Goal: Information Seeking & Learning: Learn about a topic

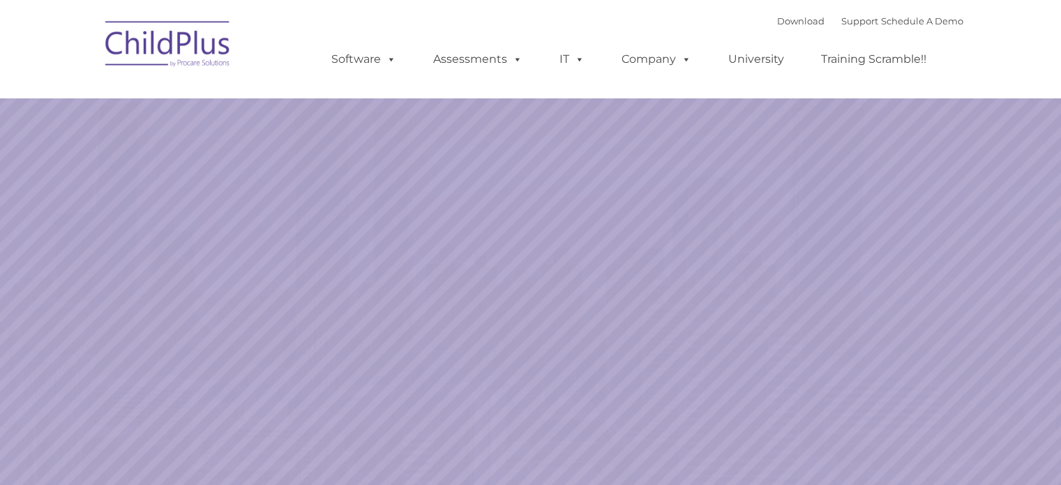
select select "MEDIUM"
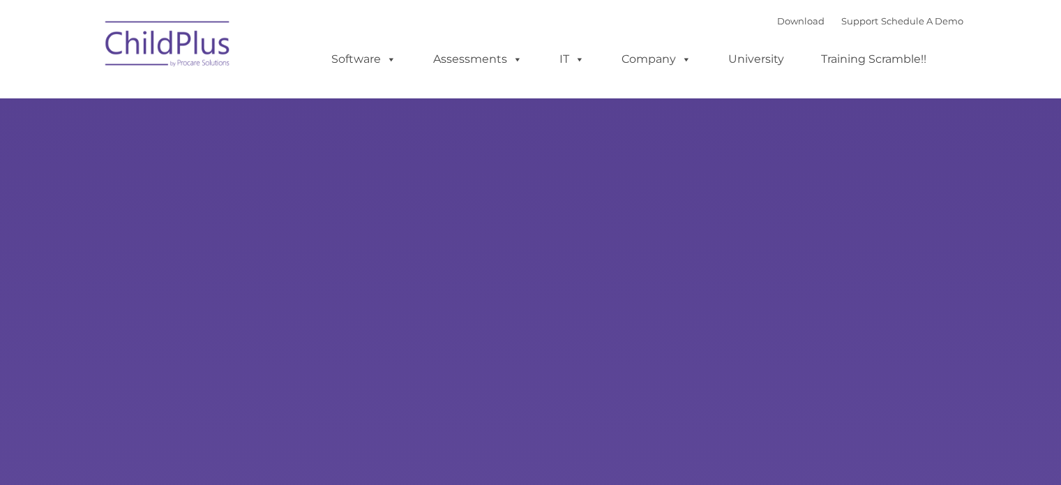
type input ""
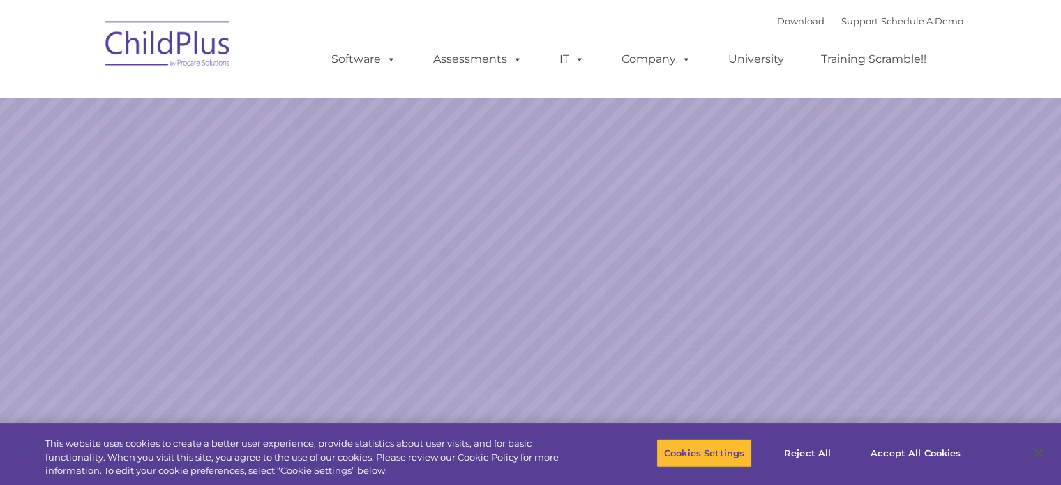
select select "MEDIUM"
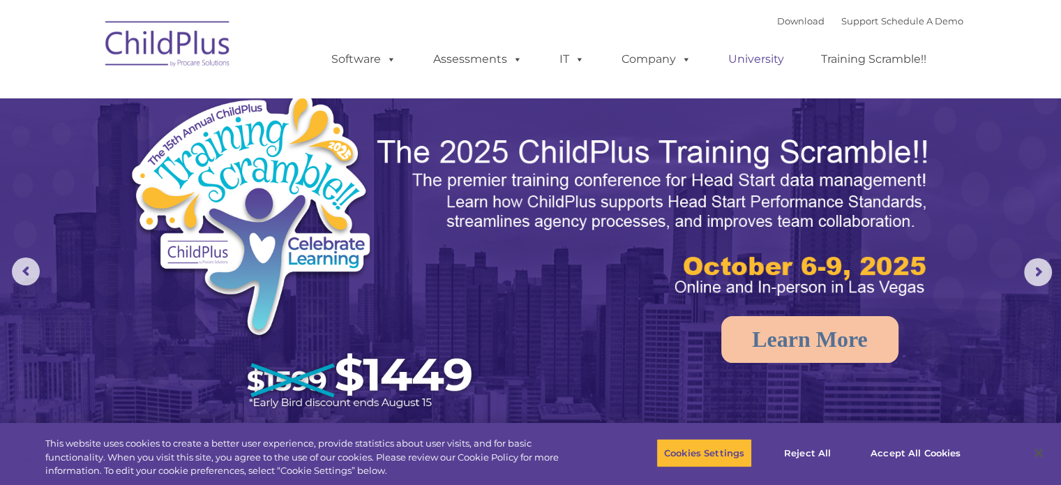
click at [761, 61] on link "University" at bounding box center [757, 59] width 84 height 28
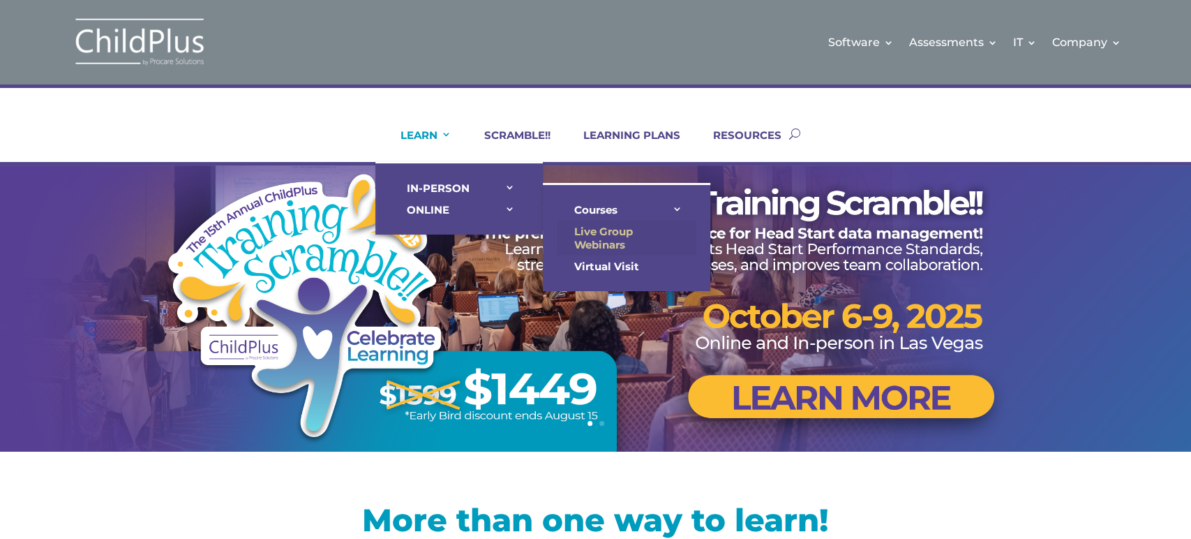
click at [595, 242] on link "Live Group Webinars" at bounding box center [627, 238] width 140 height 35
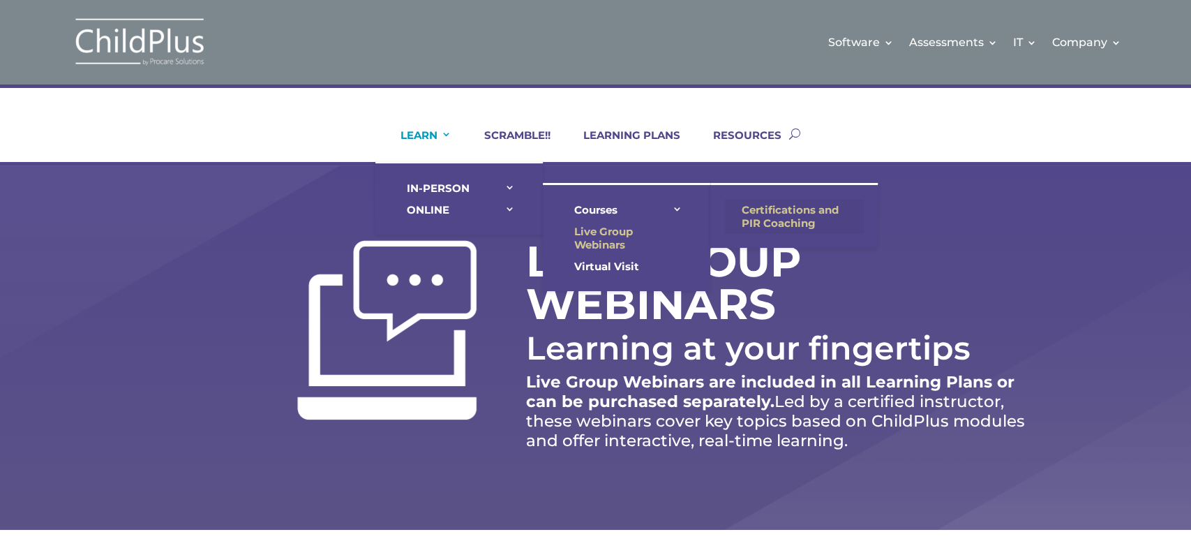
click at [791, 214] on link "Certifications and PIR Coaching" at bounding box center [794, 216] width 140 height 35
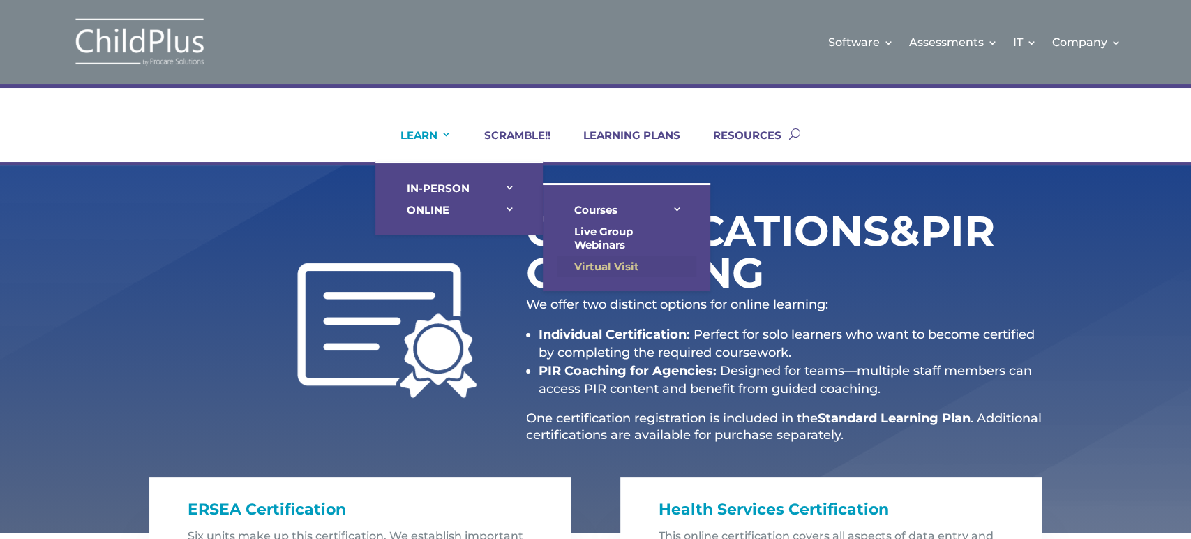
click at [626, 262] on link "Virtual Visit" at bounding box center [627, 266] width 140 height 22
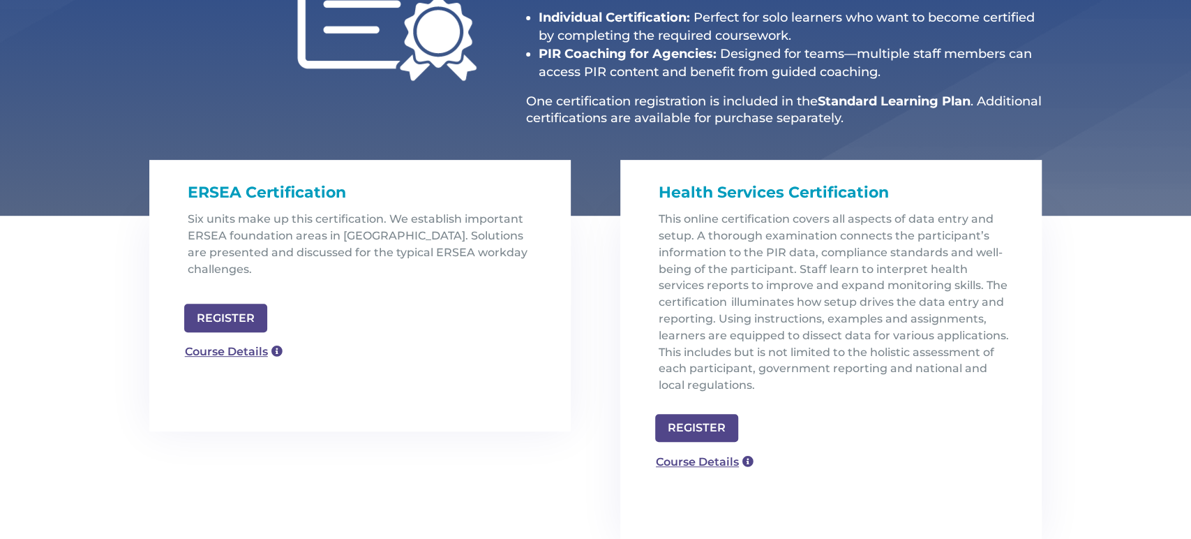
scroll to position [316, 0]
drag, startPoint x: 340, startPoint y: 172, endPoint x: 170, endPoint y: 181, distance: 170.5
click at [193, 179] on div "ERSEA Certification Six units make up this certification. We establish importan…" at bounding box center [360, 232] width 422 height 145
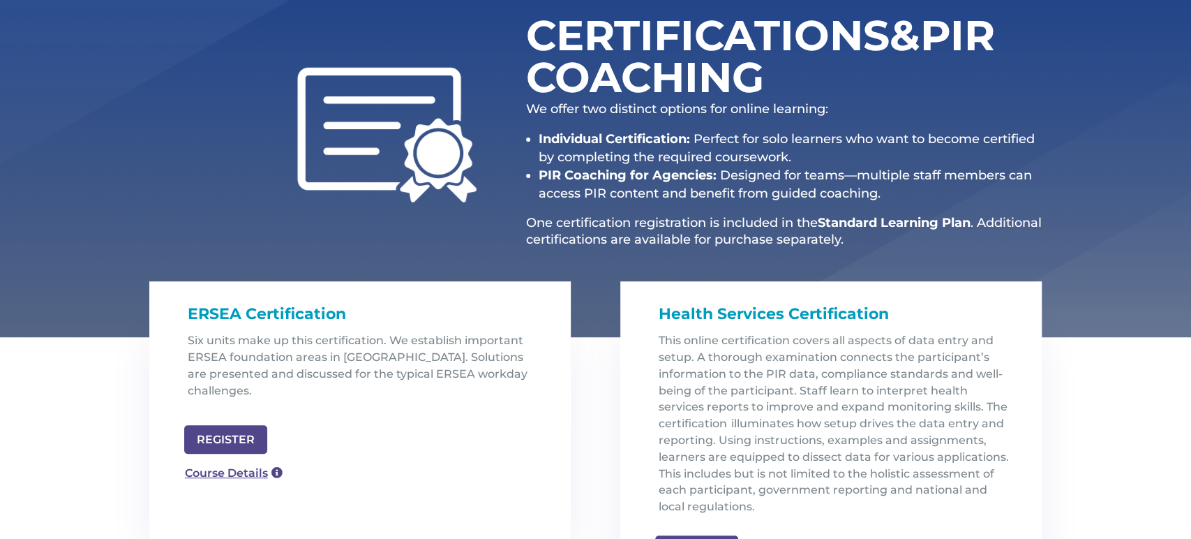
scroll to position [195, 0]
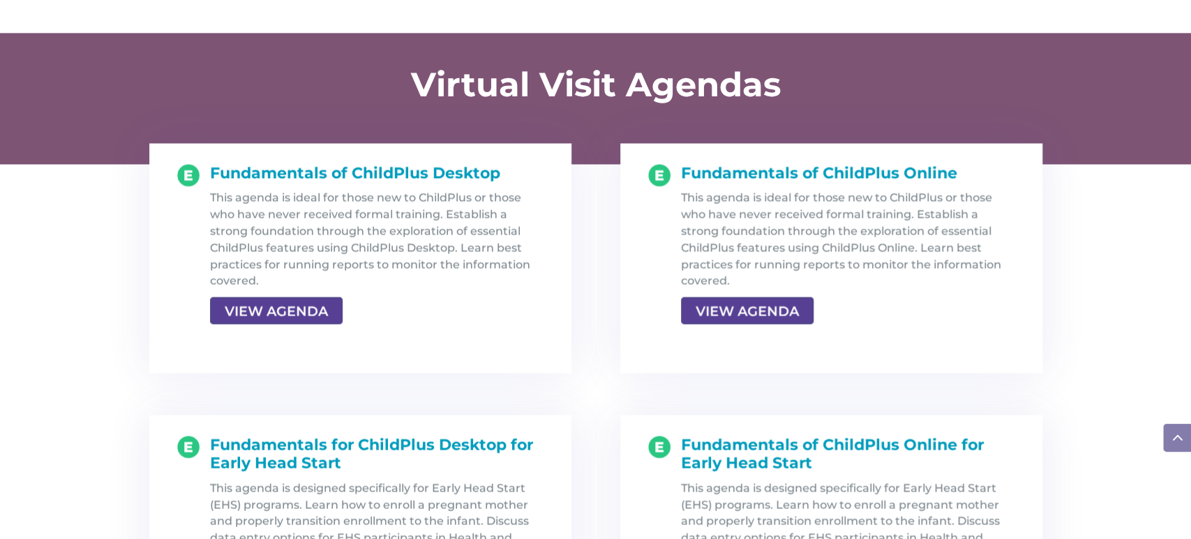
scroll to position [1433, 0]
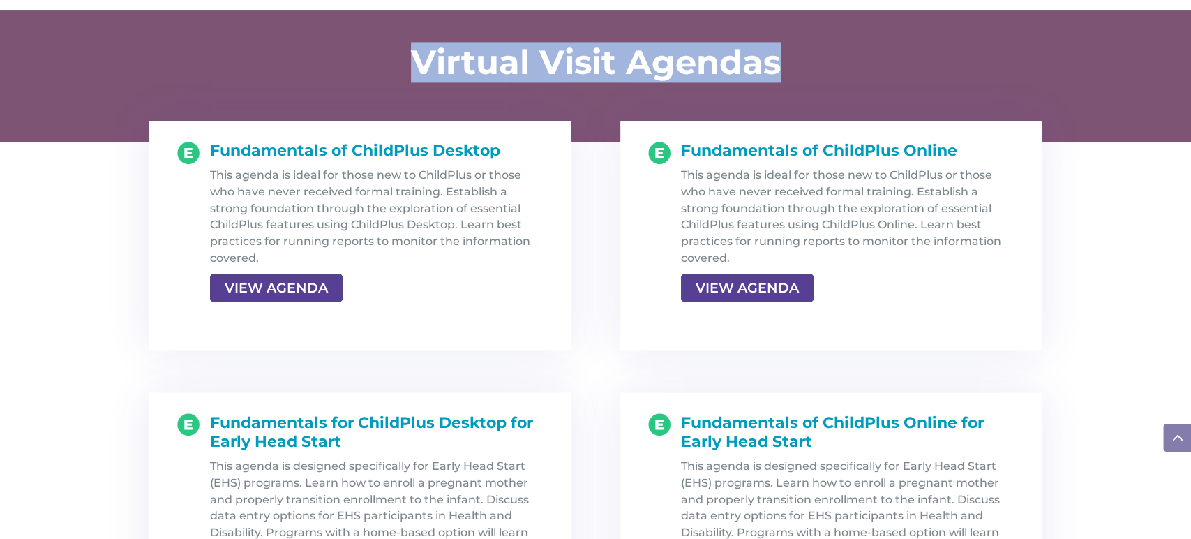
drag, startPoint x: 493, startPoint y: 63, endPoint x: 844, endPoint y: 61, distance: 351.0
click at [844, 61] on h1 "Virtual Visit Agendas" at bounding box center [596, 65] width 544 height 40
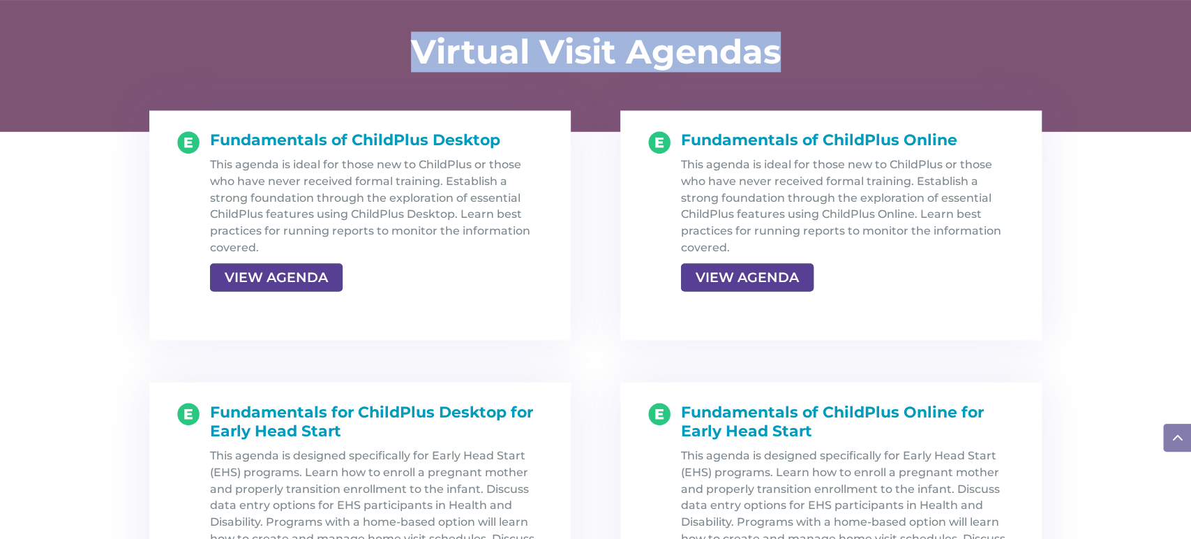
scroll to position [1442, 0]
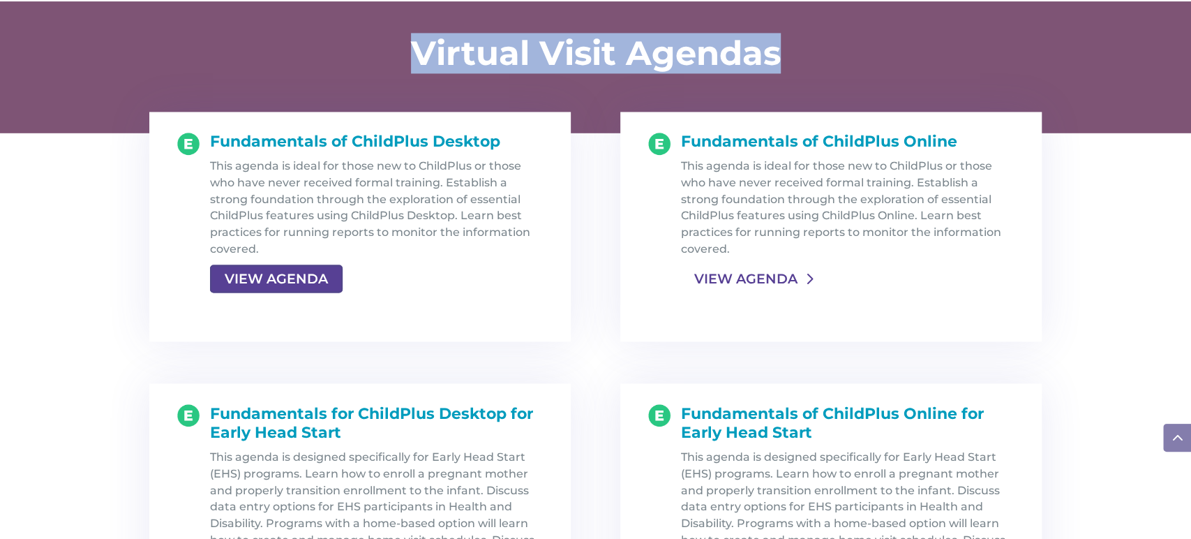
click at [748, 279] on link "VIEW AGENDA" at bounding box center [746, 278] width 130 height 25
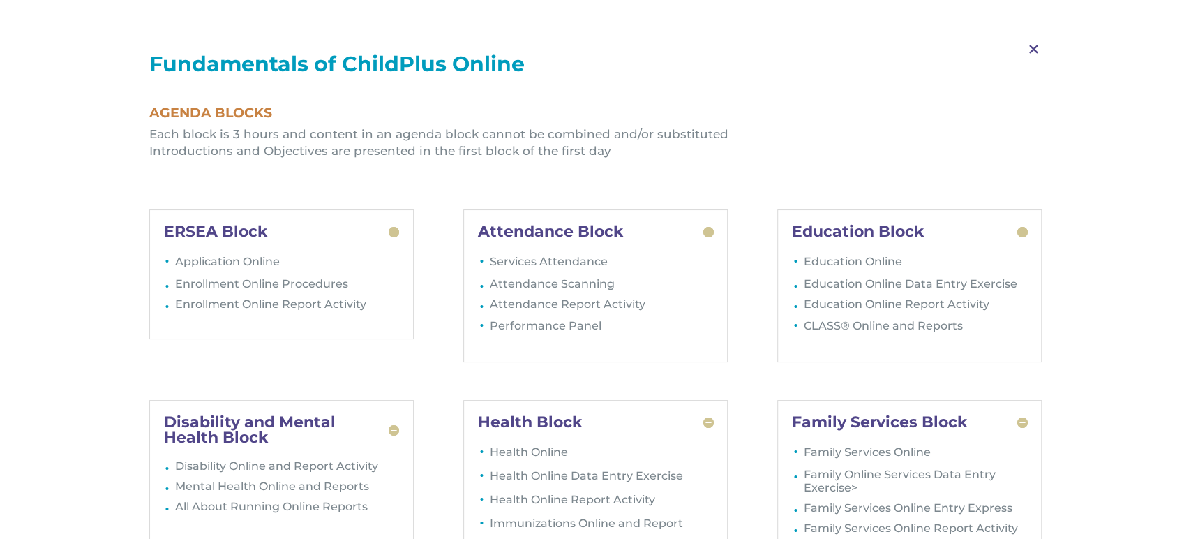
scroll to position [1690, 0]
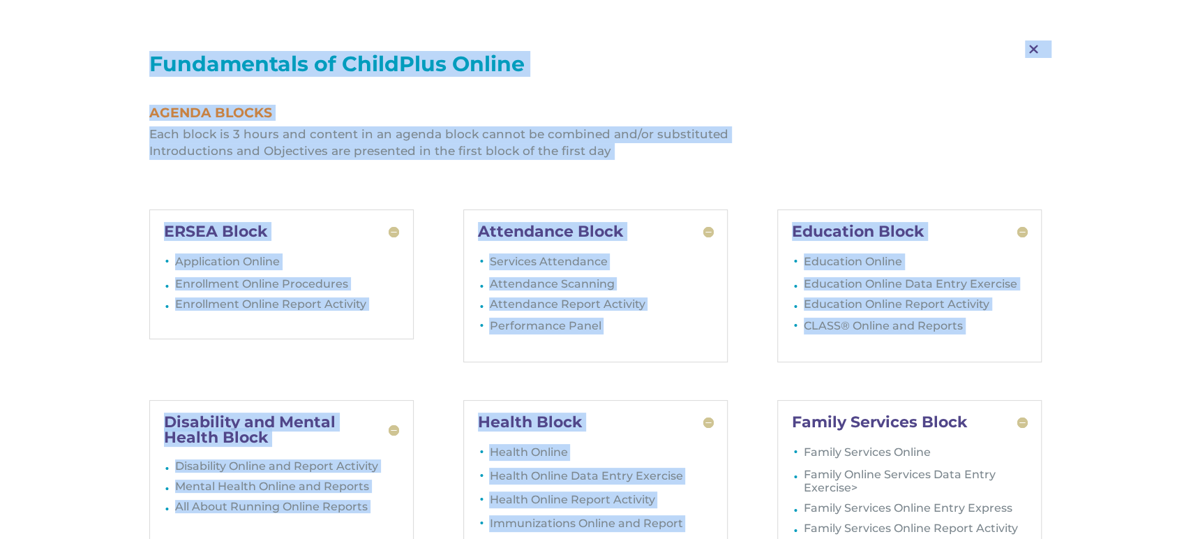
drag, startPoint x: 784, startPoint y: 419, endPoint x: 977, endPoint y: 551, distance: 233.8
click at [977, 538] on html "Software Learn More Features Schedule A Demo Getting Started Assessments Learn …" at bounding box center [595, 91] width 1191 height 3563
click at [784, 426] on div "Family Services Block Family Services Online Family Online Services Data Entry …" at bounding box center [909, 481] width 265 height 163
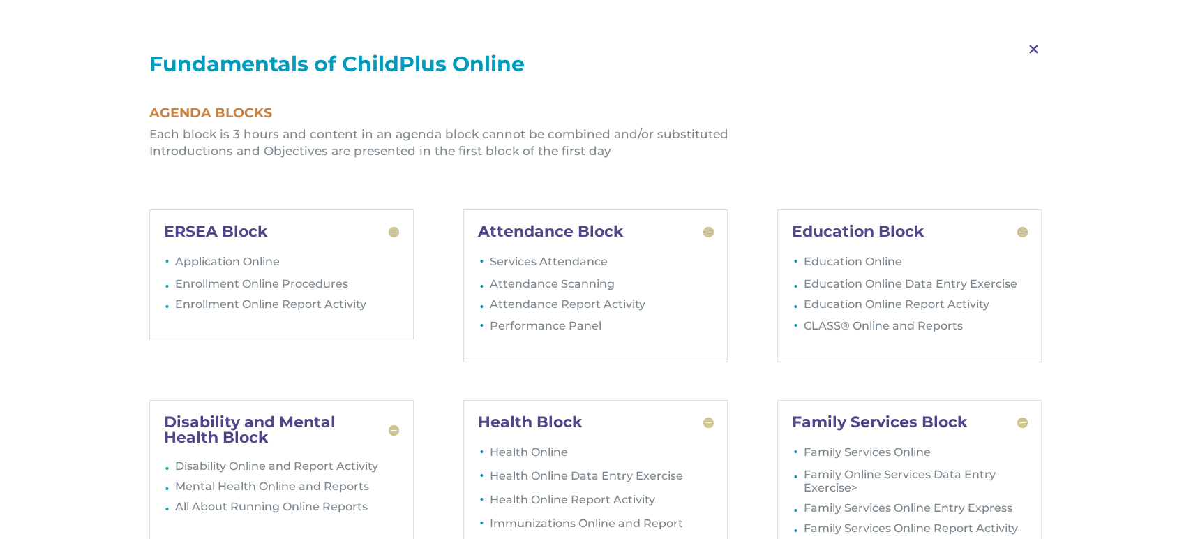
click at [1031, 45] on span "M" at bounding box center [1033, 49] width 41 height 40
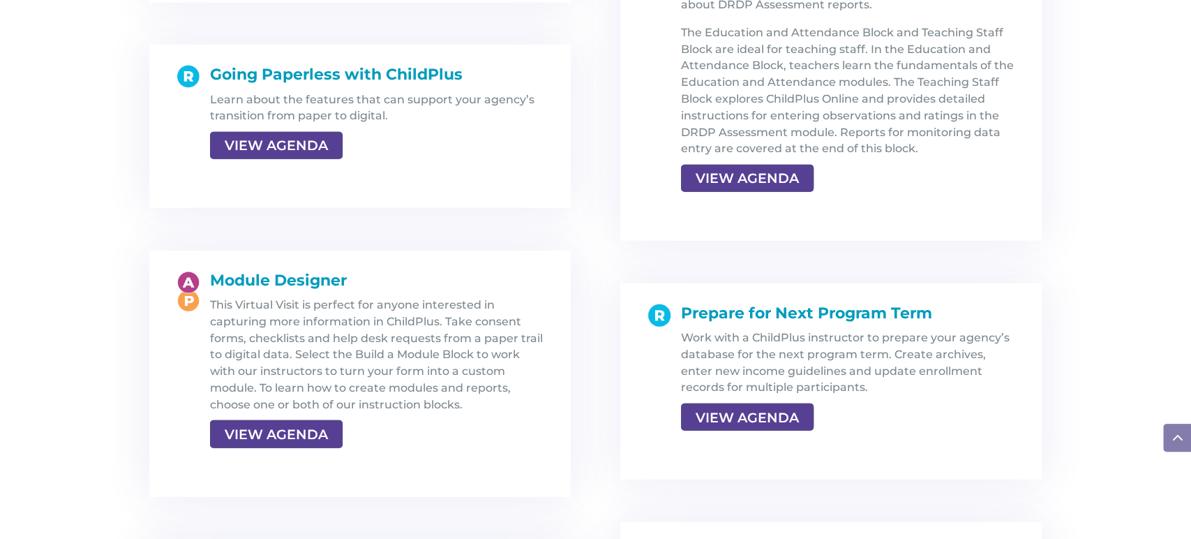
scroll to position [2310, 0]
drag, startPoint x: 320, startPoint y: 435, endPoint x: 349, endPoint y: 415, distance: 34.6
click at [322, 433] on link "VIEW AGENDA" at bounding box center [276, 433] width 133 height 28
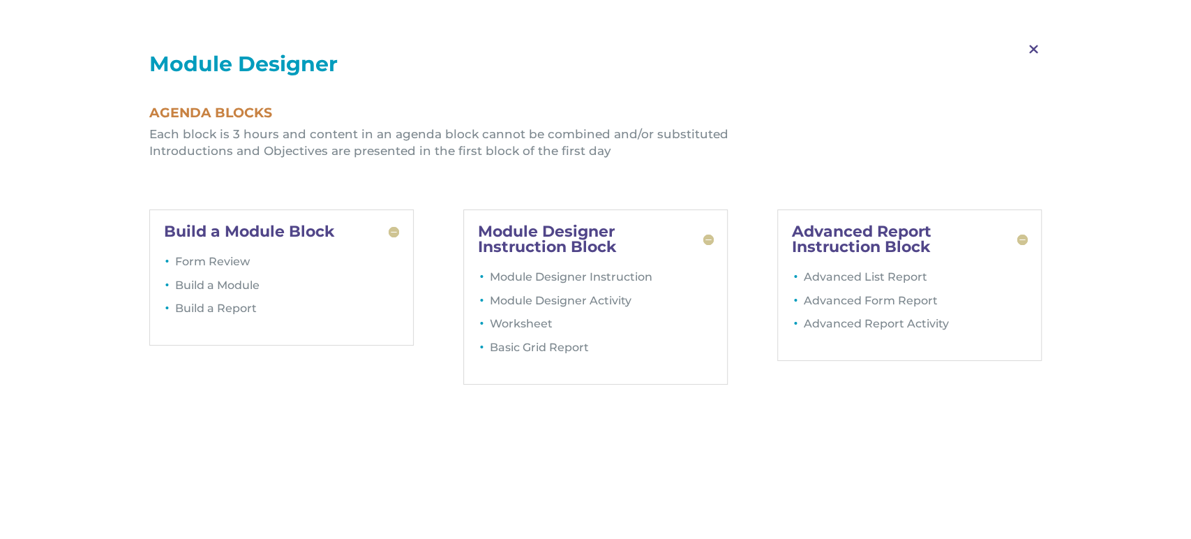
click at [1033, 49] on span "M" at bounding box center [1033, 49] width 41 height 40
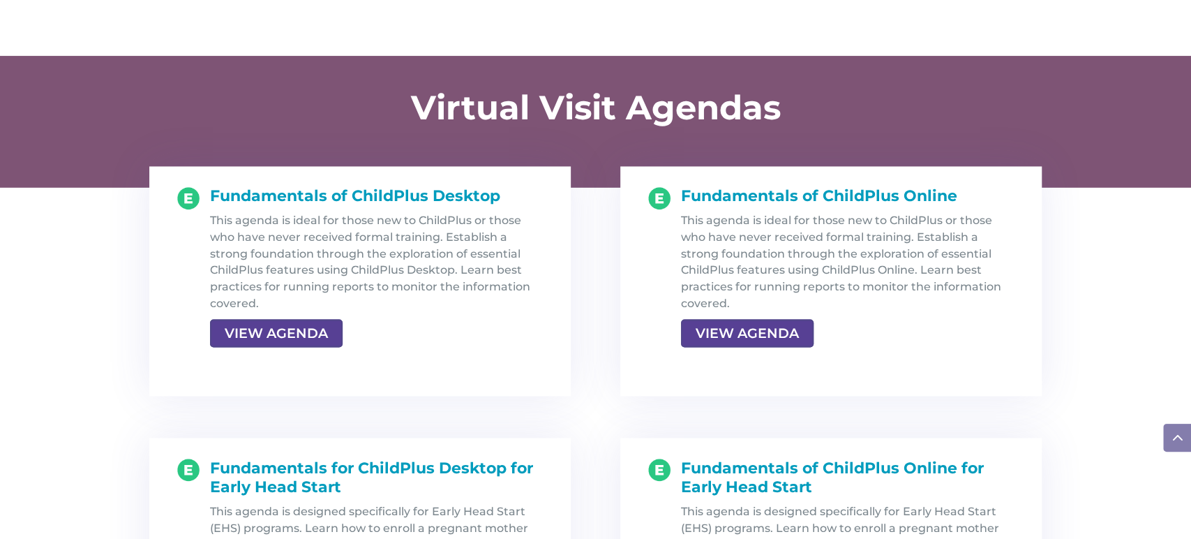
scroll to position [1386, 0]
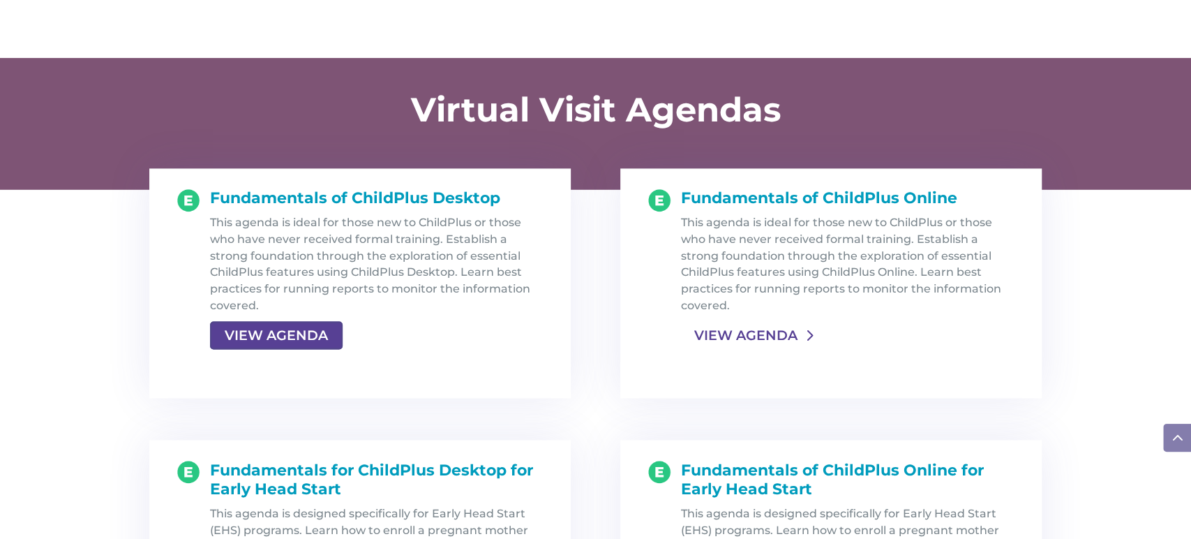
click at [752, 335] on link "VIEW AGENDA" at bounding box center [746, 334] width 130 height 25
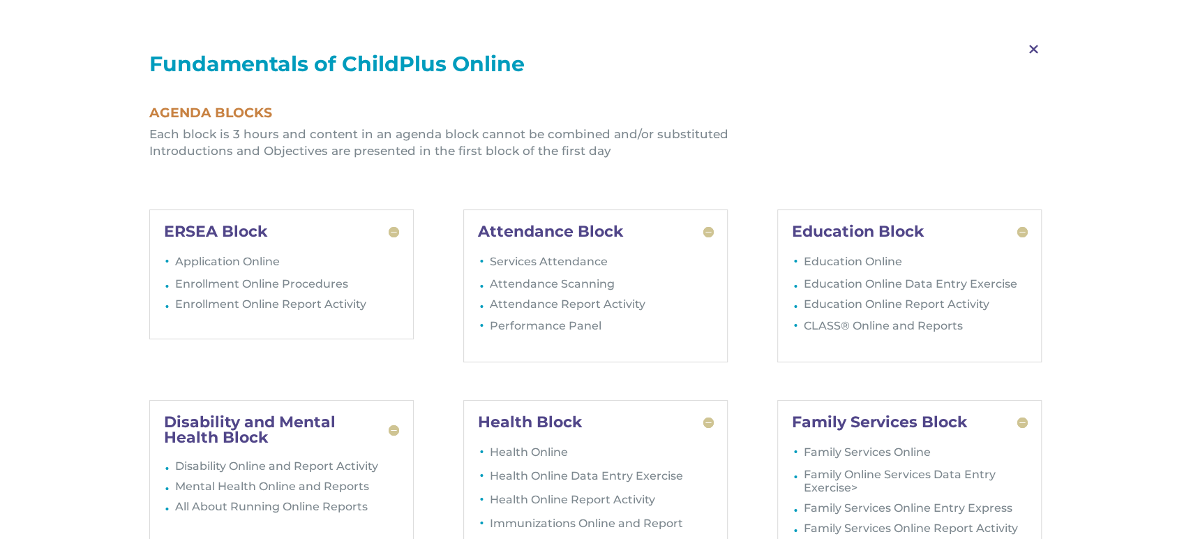
scroll to position [1634, 0]
drag, startPoint x: 792, startPoint y: 417, endPoint x: 972, endPoint y: 424, distance: 180.2
click at [972, 424] on h5 "Family Services Block" at bounding box center [910, 421] width 236 height 15
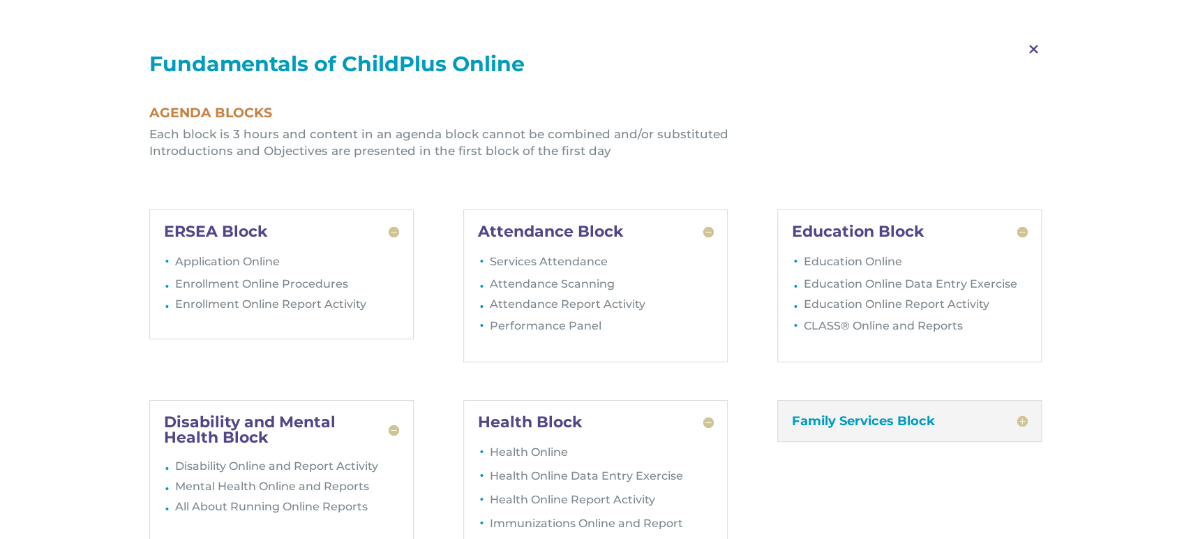
click at [1030, 49] on span "M" at bounding box center [1033, 49] width 41 height 40
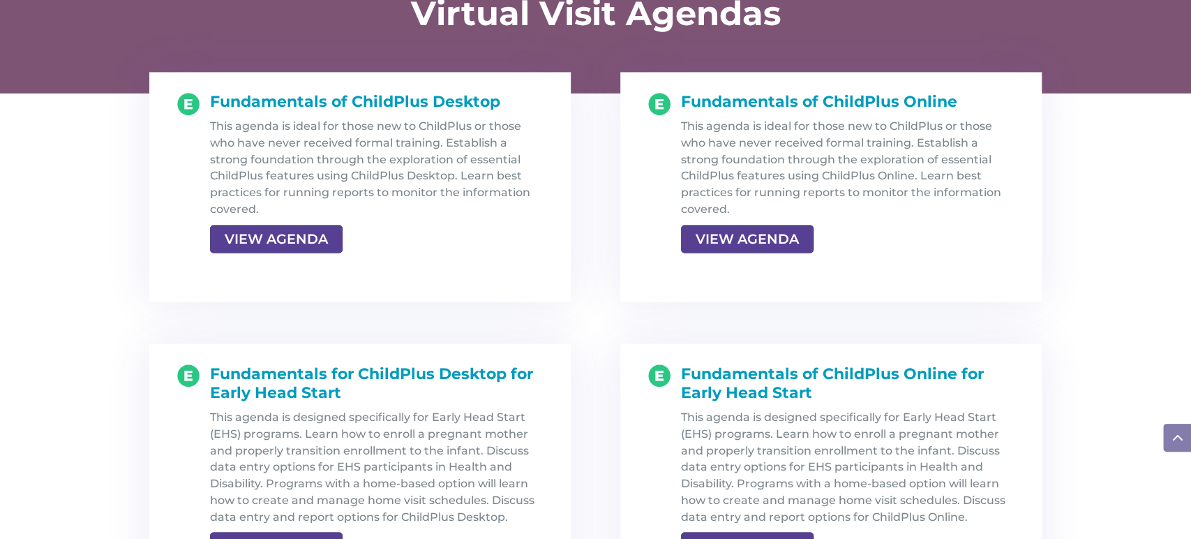
scroll to position [1513, 0]
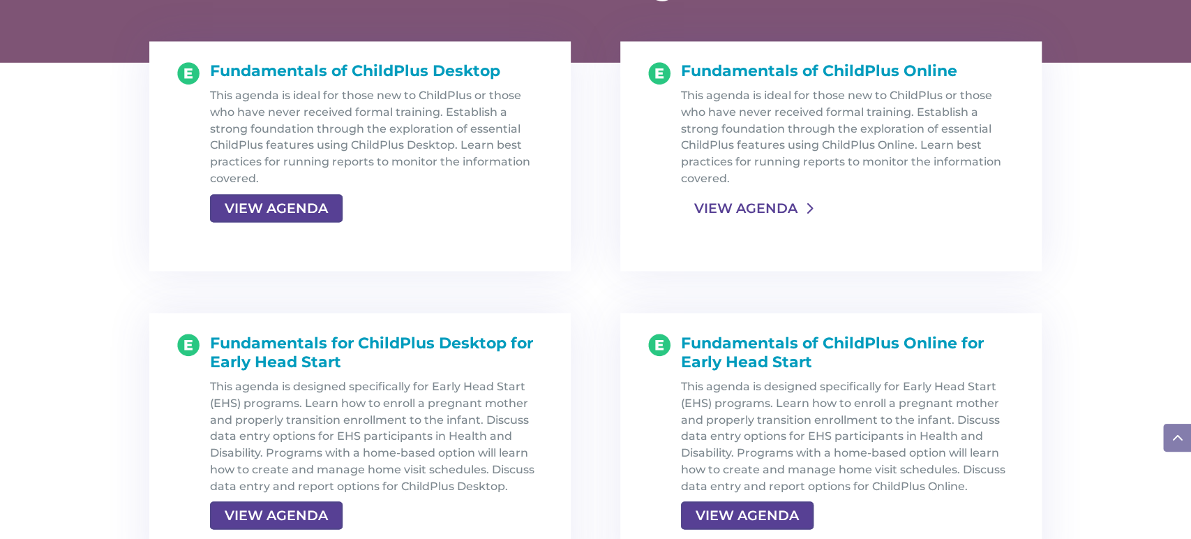
click at [752, 200] on link "VIEW AGENDA" at bounding box center [746, 207] width 130 height 25
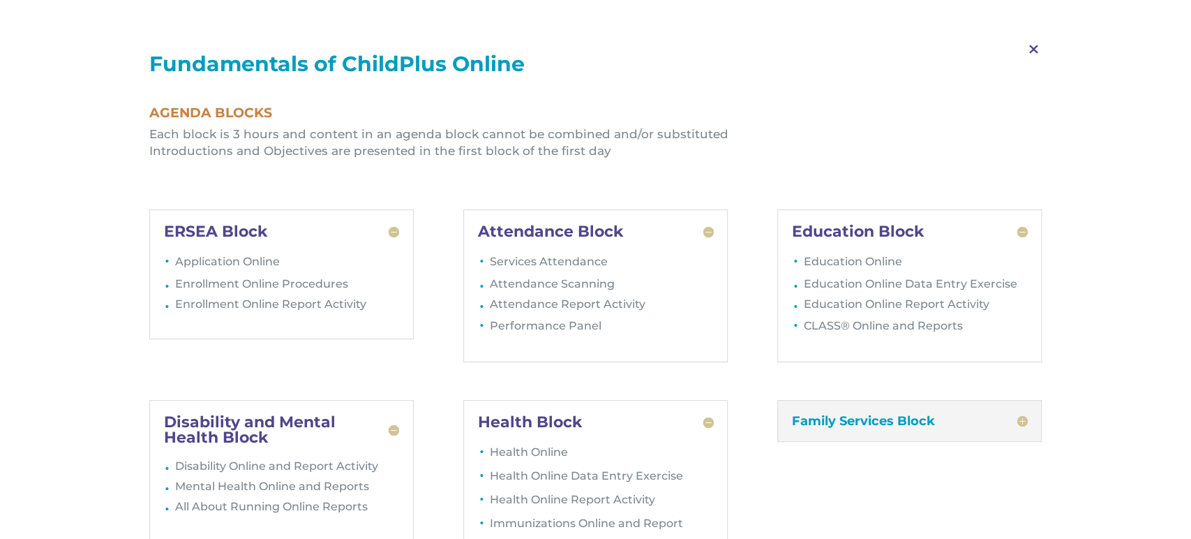
click at [1036, 50] on span "M" at bounding box center [1033, 49] width 41 height 40
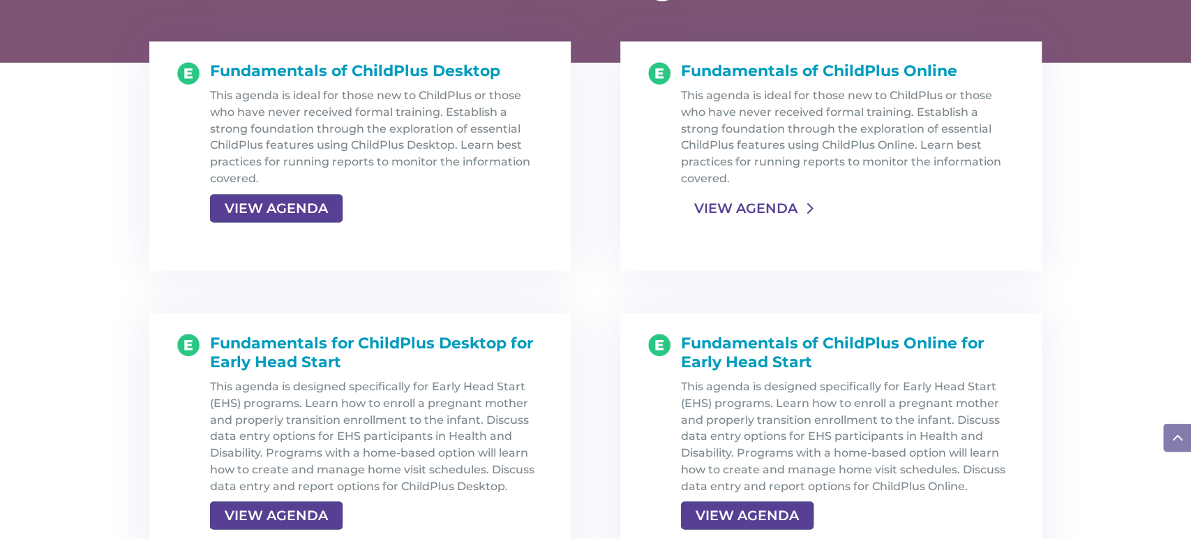
click at [764, 204] on link "VIEW AGENDA" at bounding box center [746, 207] width 130 height 25
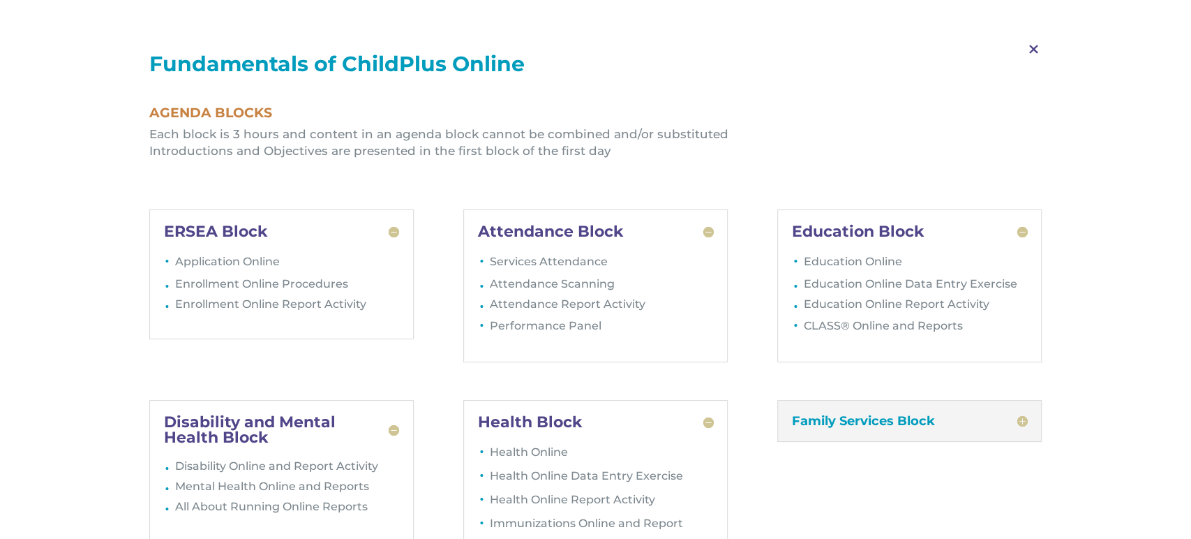
scroll to position [1638, 0]
click at [791, 408] on div "Family Services Block Family Services Online Family Online Services Data Entry …" at bounding box center [909, 421] width 265 height 42
click at [974, 420] on h5 "Family Services Block" at bounding box center [910, 420] width 236 height 13
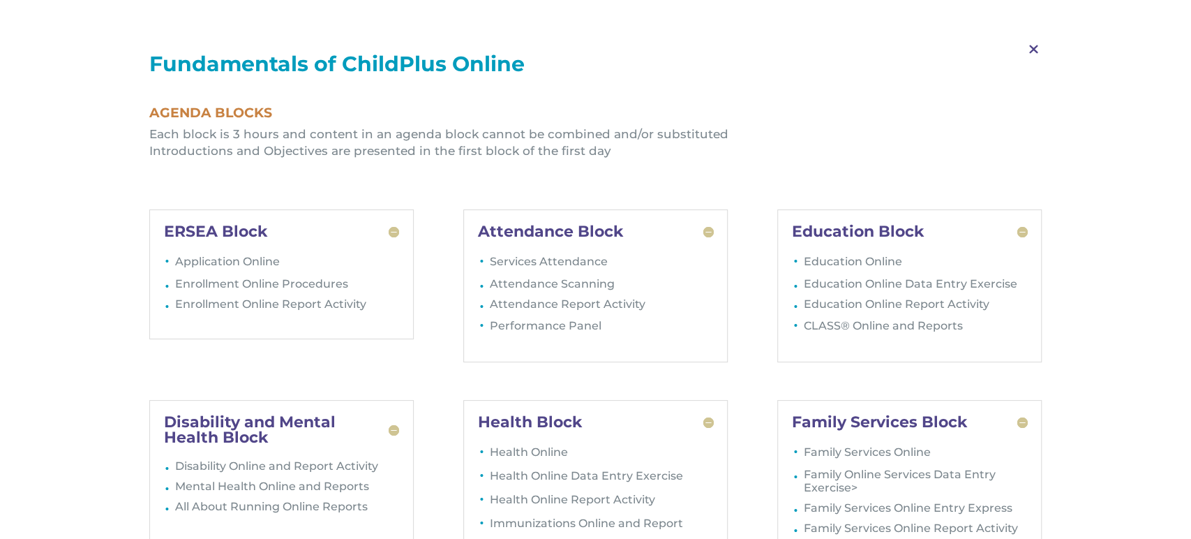
scroll to position [1825, 0]
click at [1031, 49] on span "M" at bounding box center [1033, 49] width 41 height 40
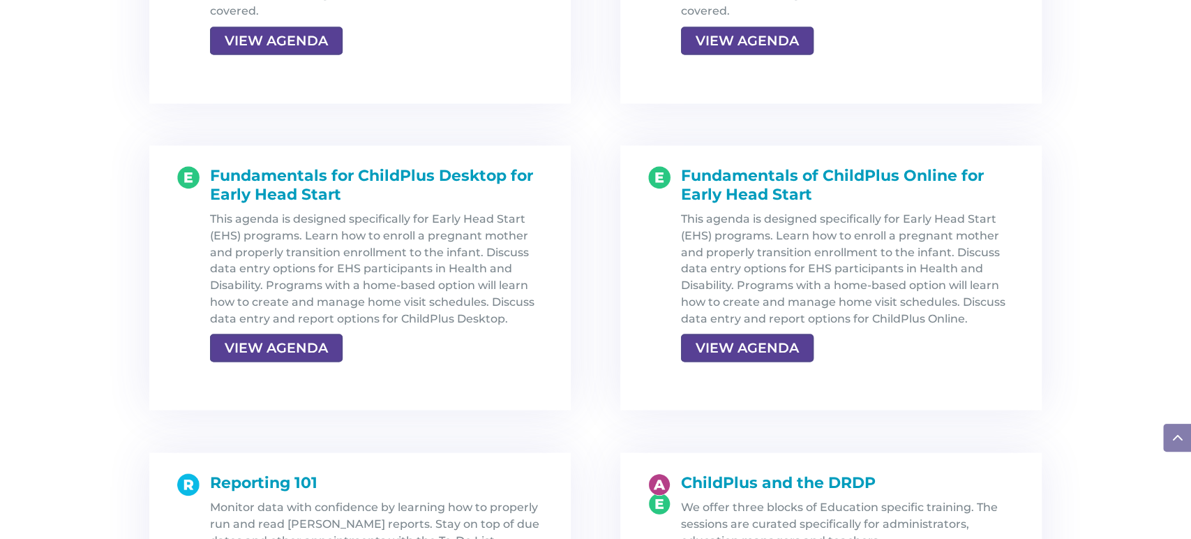
scroll to position [1641, 0]
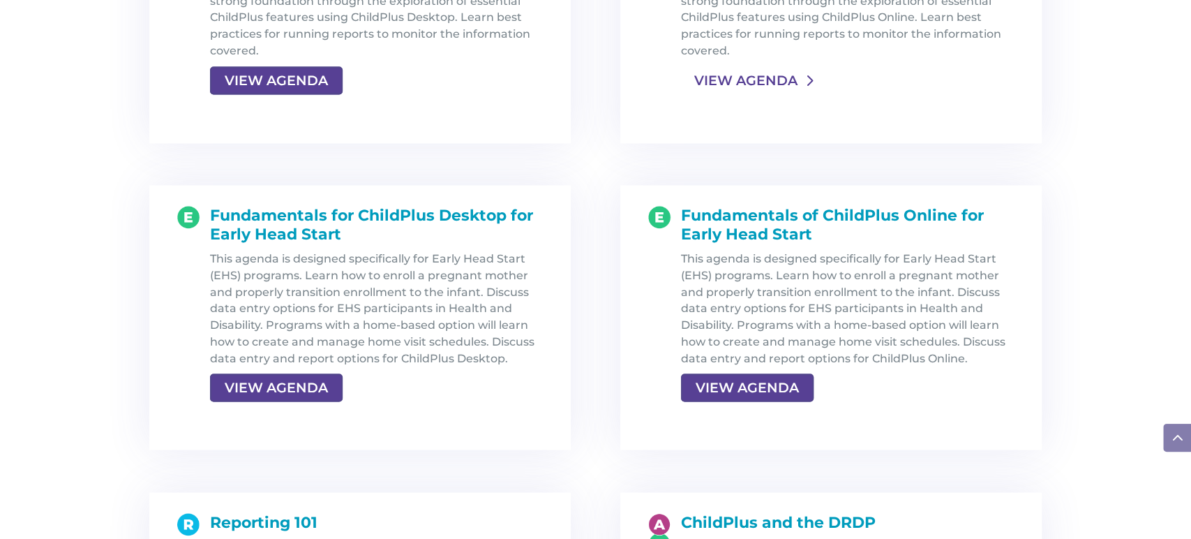
click at [756, 82] on link "VIEW AGENDA" at bounding box center [746, 80] width 130 height 25
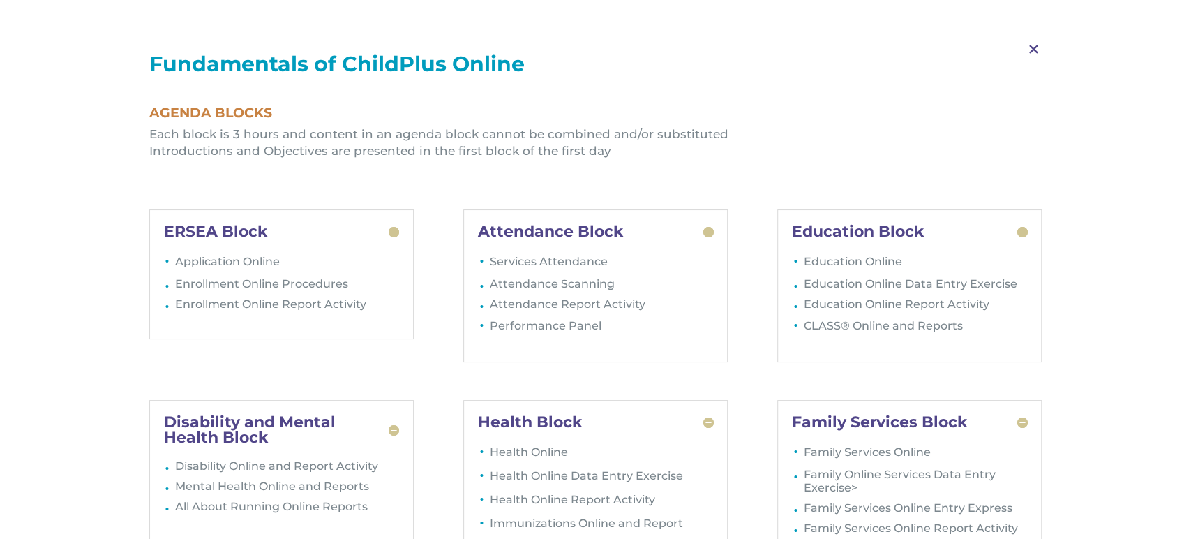
scroll to position [1828, 0]
click at [1033, 46] on span "M" at bounding box center [1033, 49] width 41 height 40
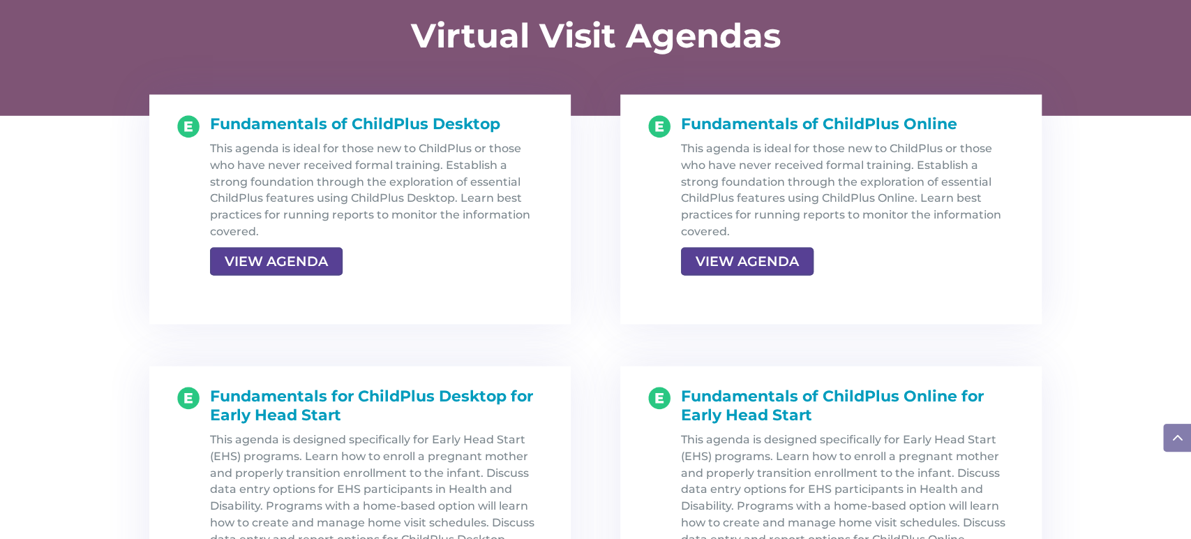
scroll to position [1460, 0]
click at [750, 262] on link "VIEW AGENDA" at bounding box center [746, 260] width 130 height 25
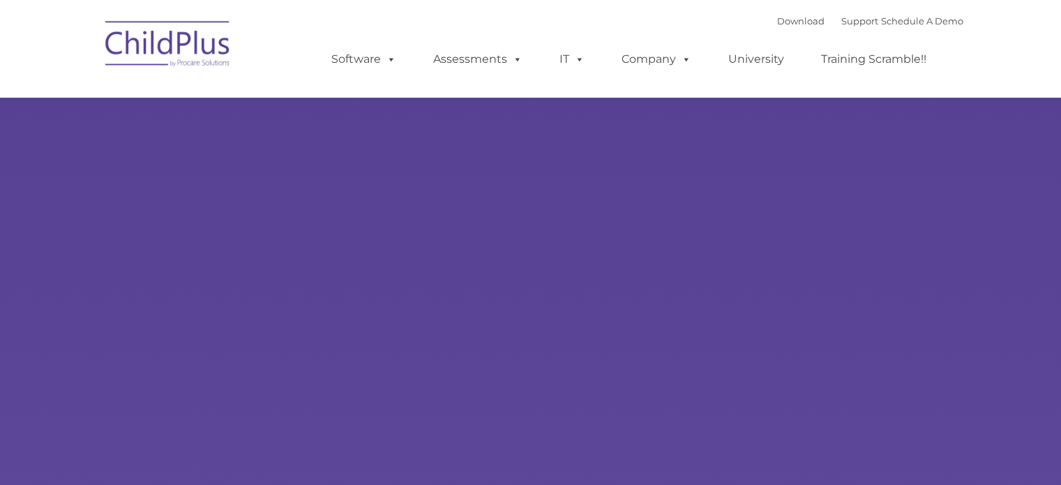
type input ""
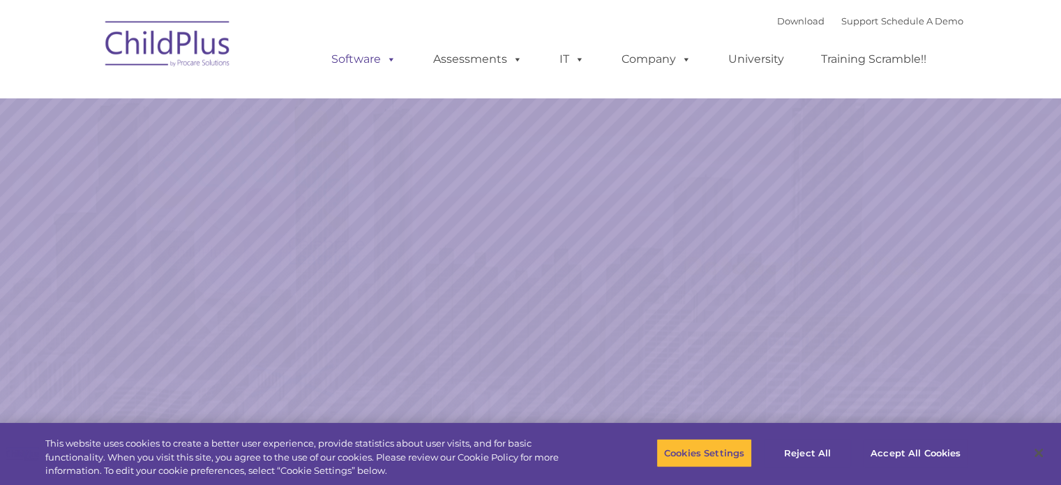
select select "MEDIUM"
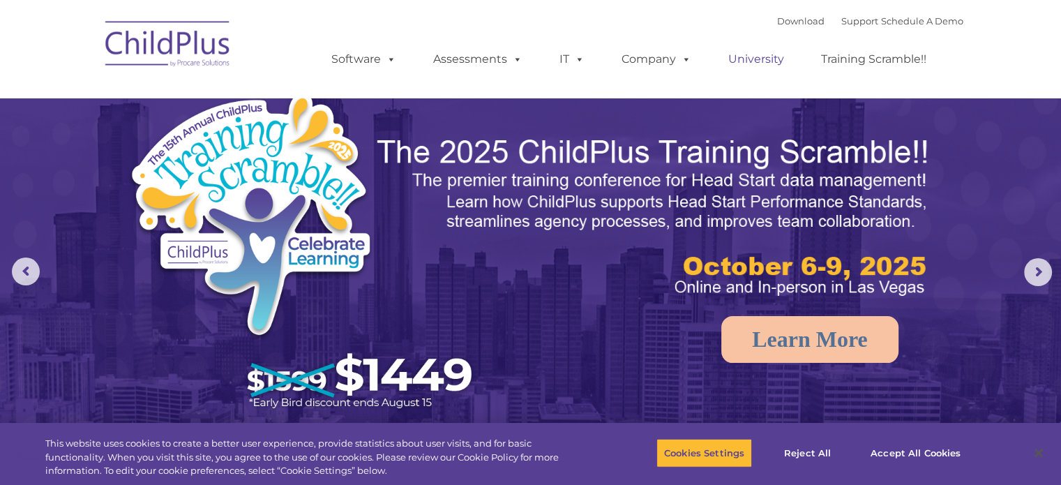
click at [747, 55] on link "University" at bounding box center [757, 59] width 84 height 28
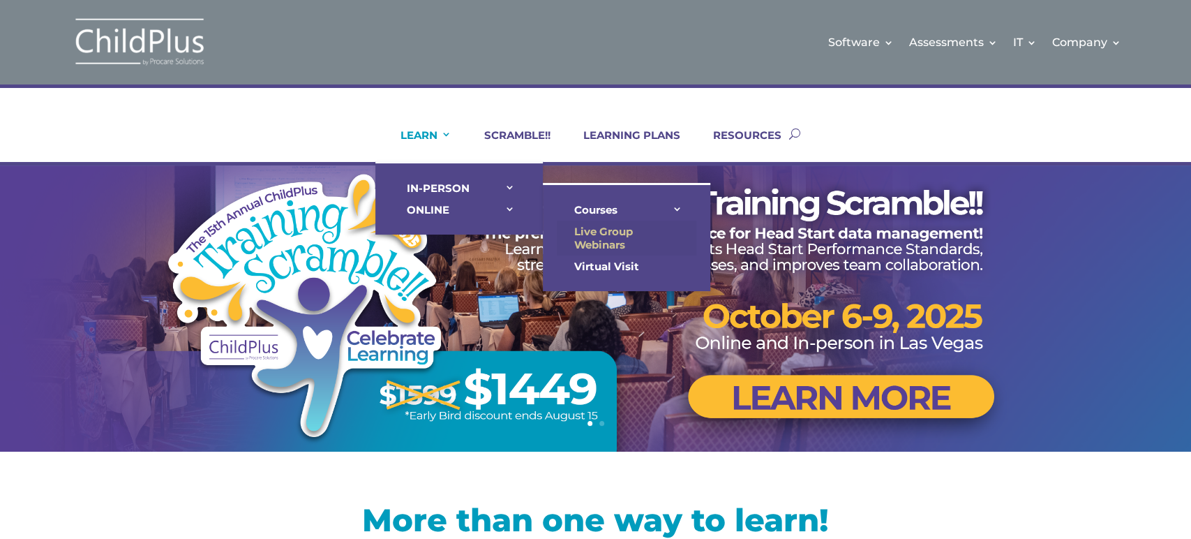
click at [588, 241] on link "Live Group Webinars" at bounding box center [627, 238] width 140 height 35
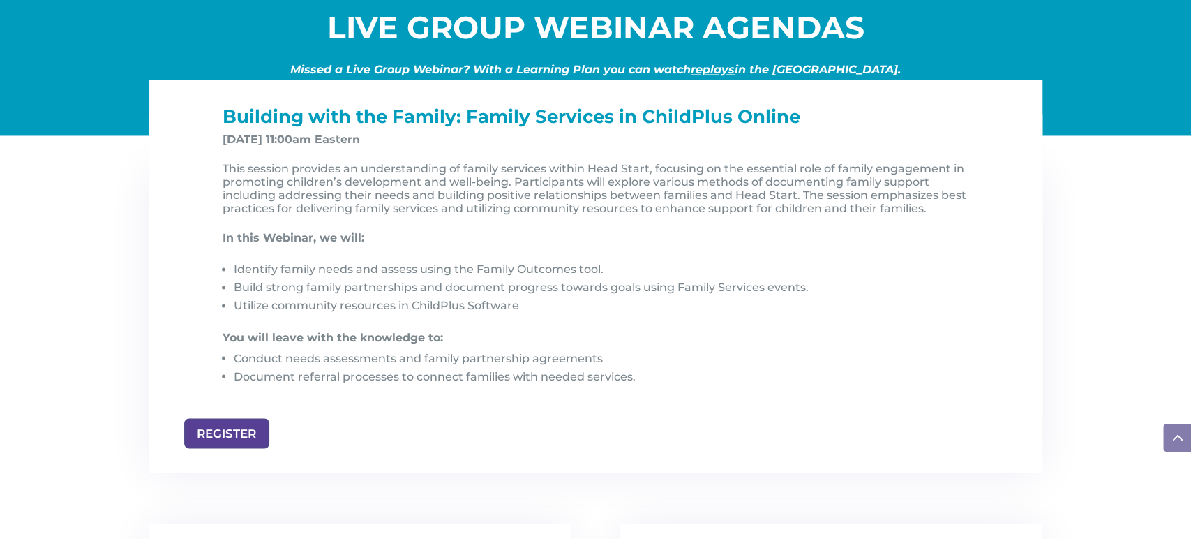
scroll to position [1430, 0]
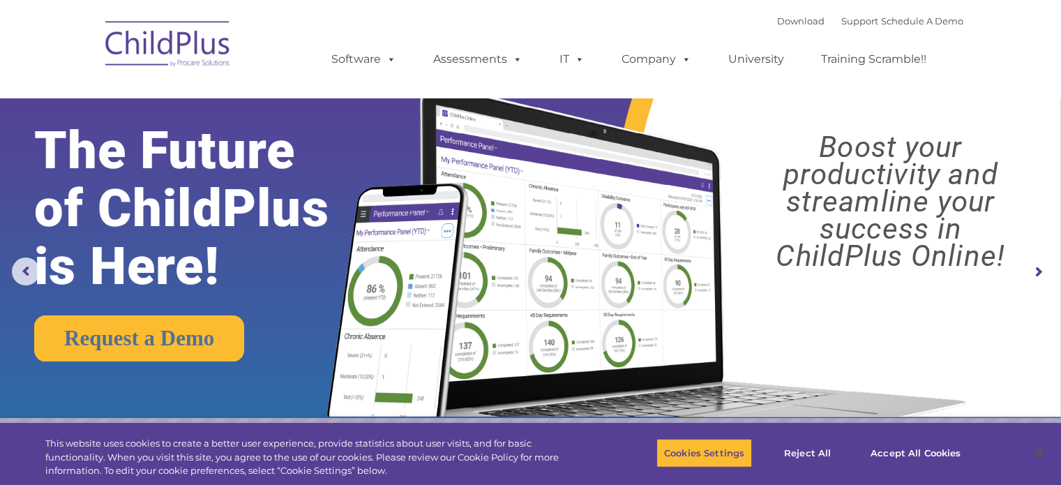
select select "MEDIUM"
click at [770, 63] on link "University" at bounding box center [757, 59] width 84 height 28
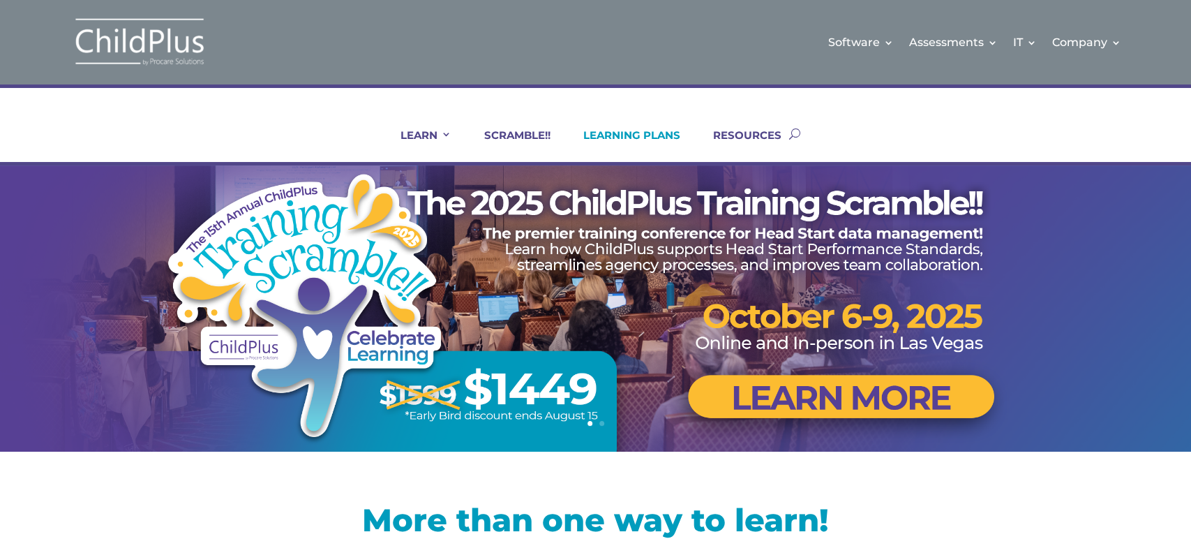
click at [607, 131] on link "LEARNING PLANS" at bounding box center [623, 144] width 114 height 33
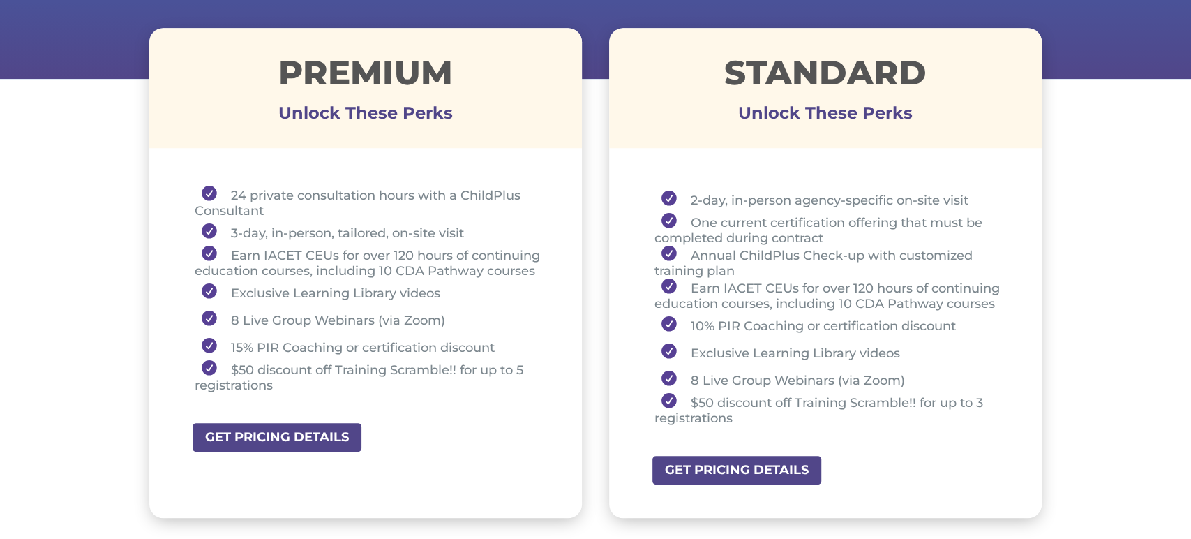
scroll to position [507, 0]
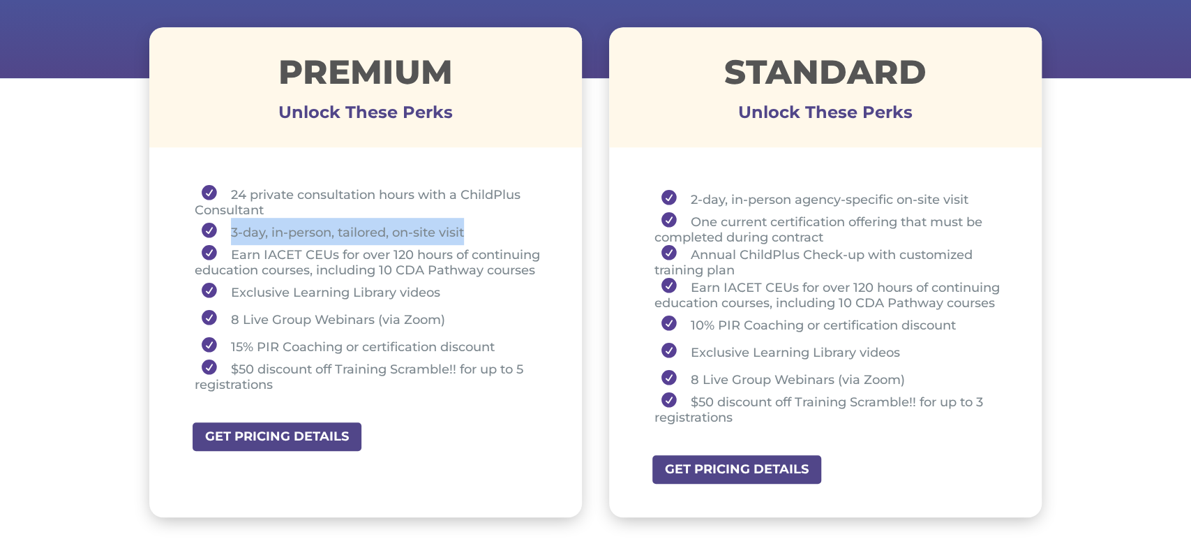
drag, startPoint x: 224, startPoint y: 230, endPoint x: 499, endPoint y: 228, distance: 274.9
click at [499, 228] on li "3-day, in-person, tailored, on-site visit" at bounding box center [371, 231] width 353 height 27
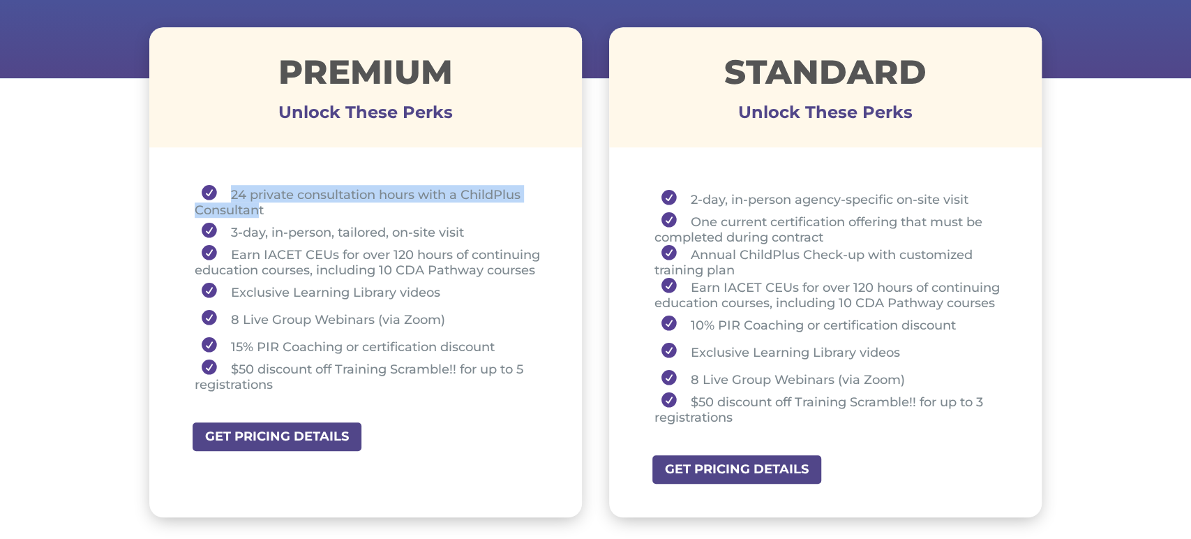
drag, startPoint x: 231, startPoint y: 188, endPoint x: 262, endPoint y: 211, distance: 38.5
click at [262, 211] on li "24 private consultation hours with a ChildPlus Consultant" at bounding box center [371, 201] width 353 height 33
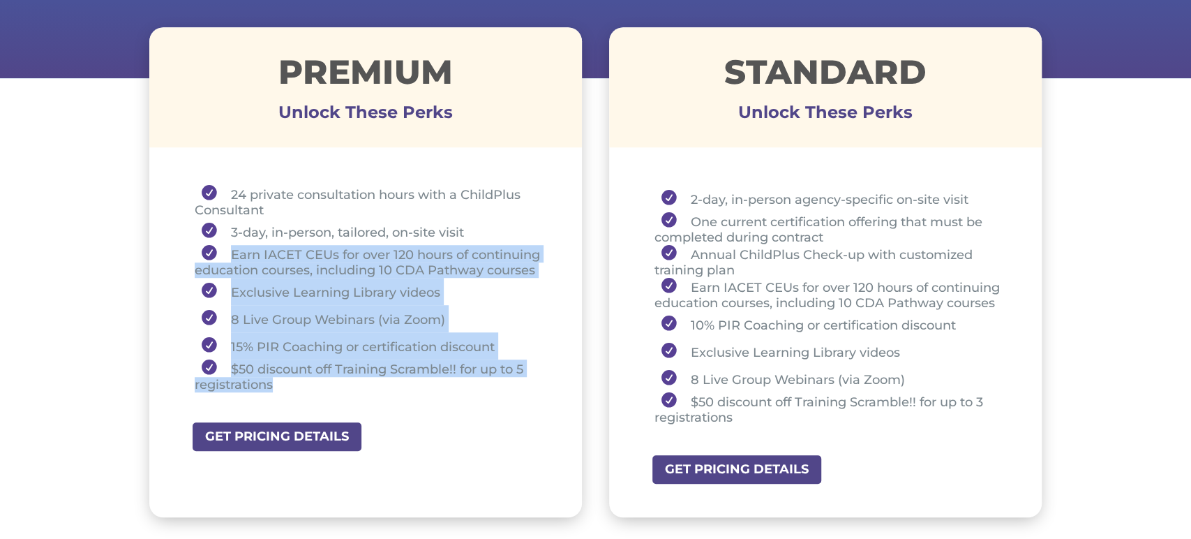
drag, startPoint x: 227, startPoint y: 251, endPoint x: 326, endPoint y: 375, distance: 159.4
click at [327, 378] on ul "24 private consultation hours with a ChildPlus Consultant 3-day, in-person, tai…" at bounding box center [366, 295] width 364 height 220
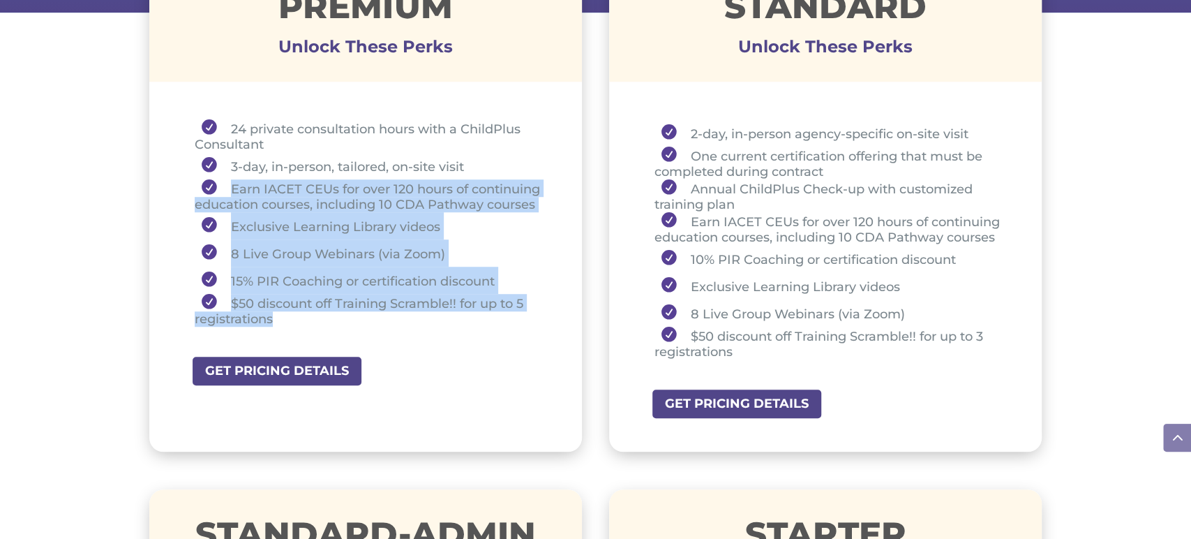
scroll to position [574, 0]
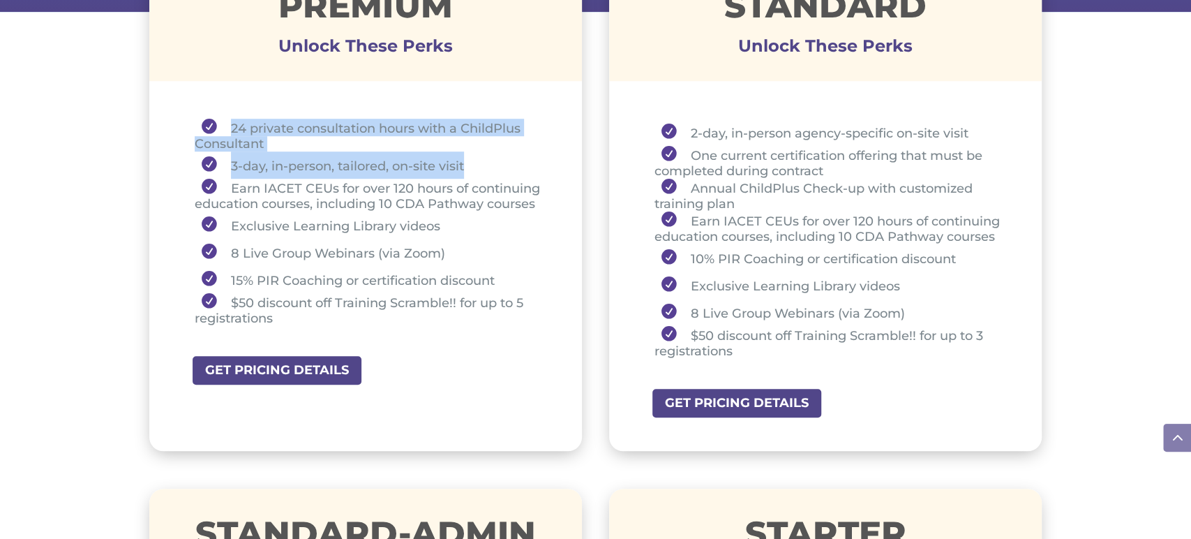
drag, startPoint x: 223, startPoint y: 122, endPoint x: 517, endPoint y: 163, distance: 296.5
click at [517, 163] on ul "24 private consultation hours with a ChildPlus Consultant 3-day, in-person, tai…" at bounding box center [366, 229] width 364 height 220
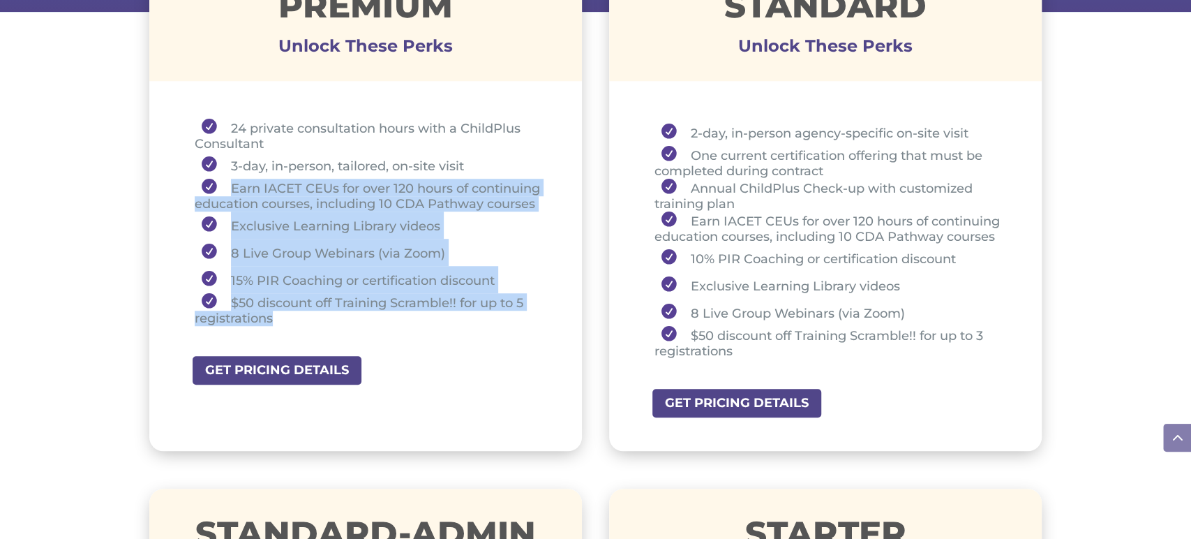
drag, startPoint x: 218, startPoint y: 187, endPoint x: 396, endPoint y: 312, distance: 217.4
click at [396, 312] on ul "24 private consultation hours with a ChildPlus Consultant 3-day, in-person, tai…" at bounding box center [366, 229] width 364 height 220
click at [389, 201] on li "Earn IACET CEUs for over 120 hours of continuing education courses, including 1…" at bounding box center [371, 195] width 353 height 33
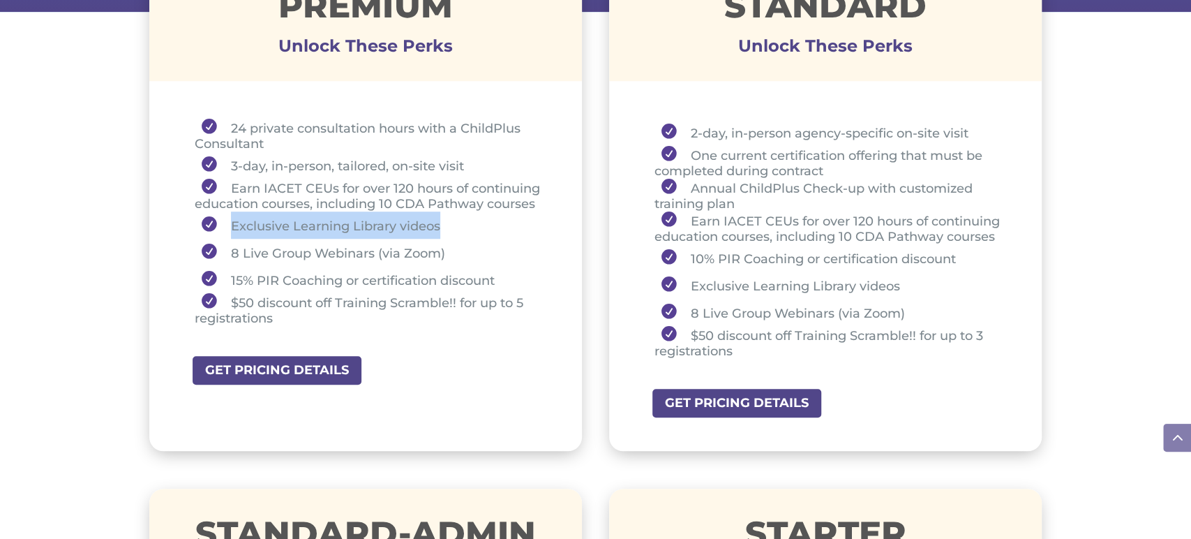
drag, startPoint x: 229, startPoint y: 224, endPoint x: 441, endPoint y: 229, distance: 212.2
click at [441, 229] on li "Exclusive Learning Library videos" at bounding box center [371, 224] width 353 height 27
click at [248, 230] on li "Exclusive Learning Library videos" at bounding box center [371, 224] width 353 height 27
drag, startPoint x: 229, startPoint y: 222, endPoint x: 286, endPoint y: 226, distance: 57.4
click at [286, 226] on li "Exclusive Learning Library videos" at bounding box center [371, 224] width 353 height 27
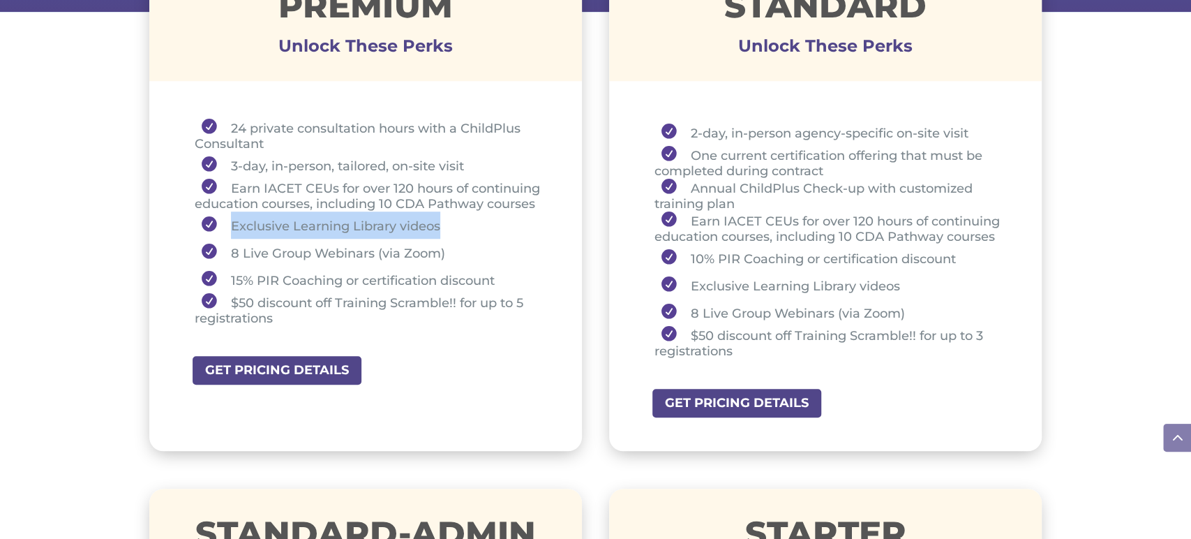
drag, startPoint x: 440, startPoint y: 222, endPoint x: 225, endPoint y: 227, distance: 215.0
click at [225, 227] on li "Exclusive Learning Library videos" at bounding box center [371, 224] width 353 height 27
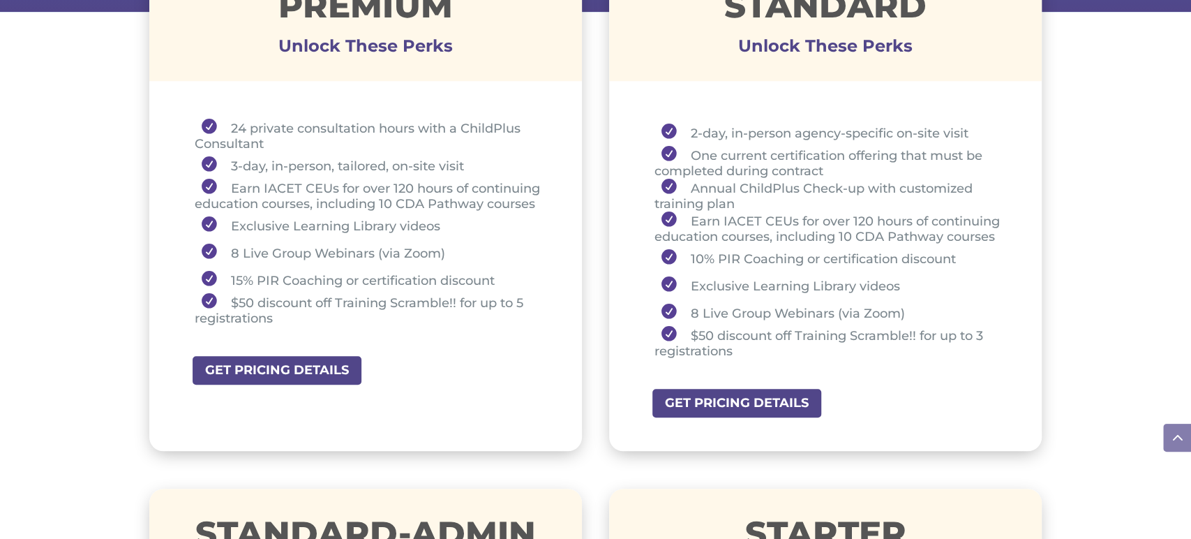
click at [230, 254] on li "8 Live Group Webinars (via Zoom)" at bounding box center [371, 252] width 353 height 27
drag, startPoint x: 231, startPoint y: 251, endPoint x: 447, endPoint y: 248, distance: 215.6
click at [447, 248] on li "8 Live Group Webinars (via Zoom)" at bounding box center [371, 252] width 353 height 27
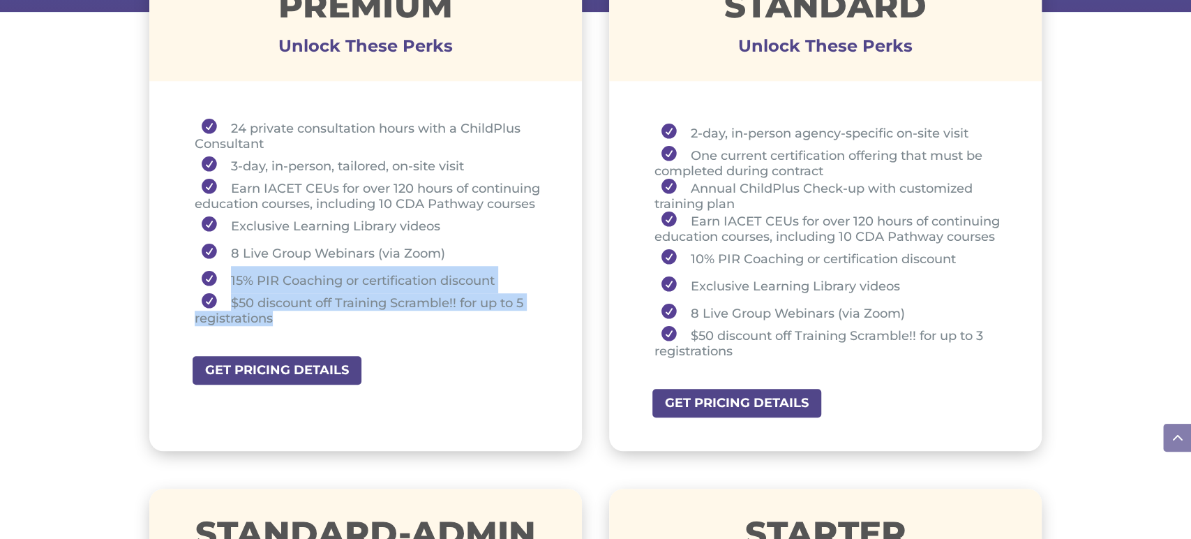
drag, startPoint x: 225, startPoint y: 274, endPoint x: 285, endPoint y: 315, distance: 72.2
click at [284, 315] on ul "24 private consultation hours with a ChildPlus Consultant 3-day, in-person, tai…" at bounding box center [366, 229] width 364 height 220
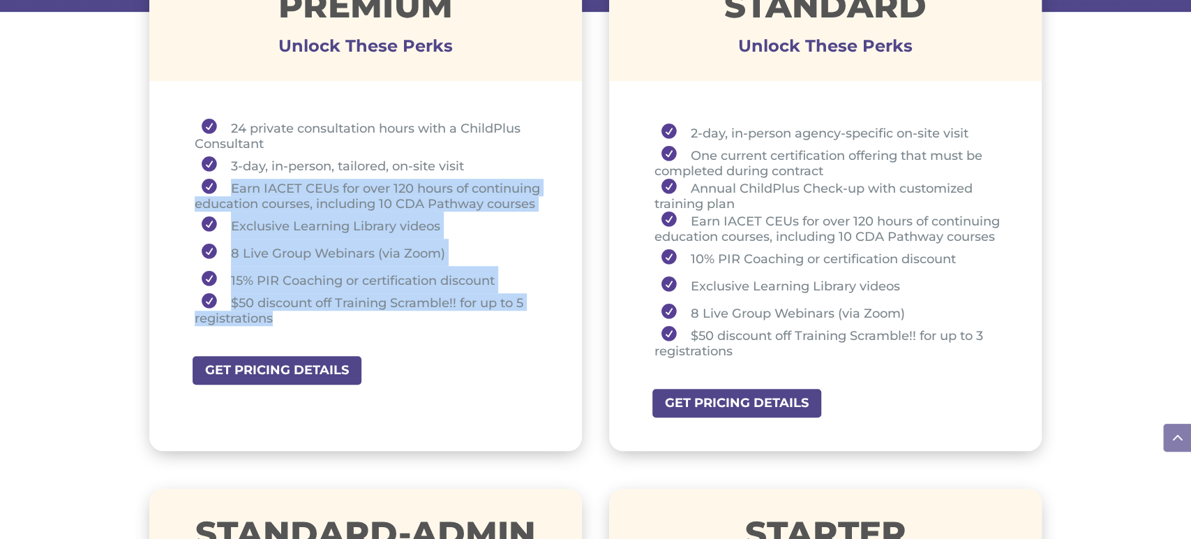
drag, startPoint x: 224, startPoint y: 184, endPoint x: 317, endPoint y: 320, distance: 165.7
click at [317, 320] on ul "24 private consultation hours with a ChildPlus Consultant 3-day, in-person, tai…" at bounding box center [366, 229] width 364 height 220
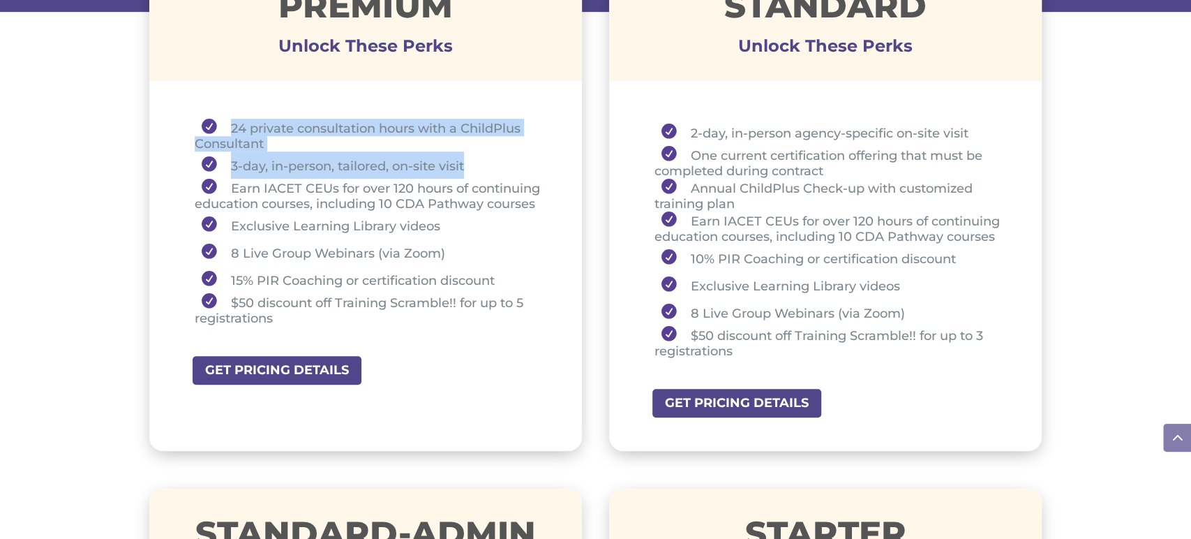
drag, startPoint x: 227, startPoint y: 126, endPoint x: 480, endPoint y: 159, distance: 255.4
click at [480, 159] on ul "24 private consultation hours with a ChildPlus Consultant 3-day, in-person, tai…" at bounding box center [366, 229] width 364 height 220
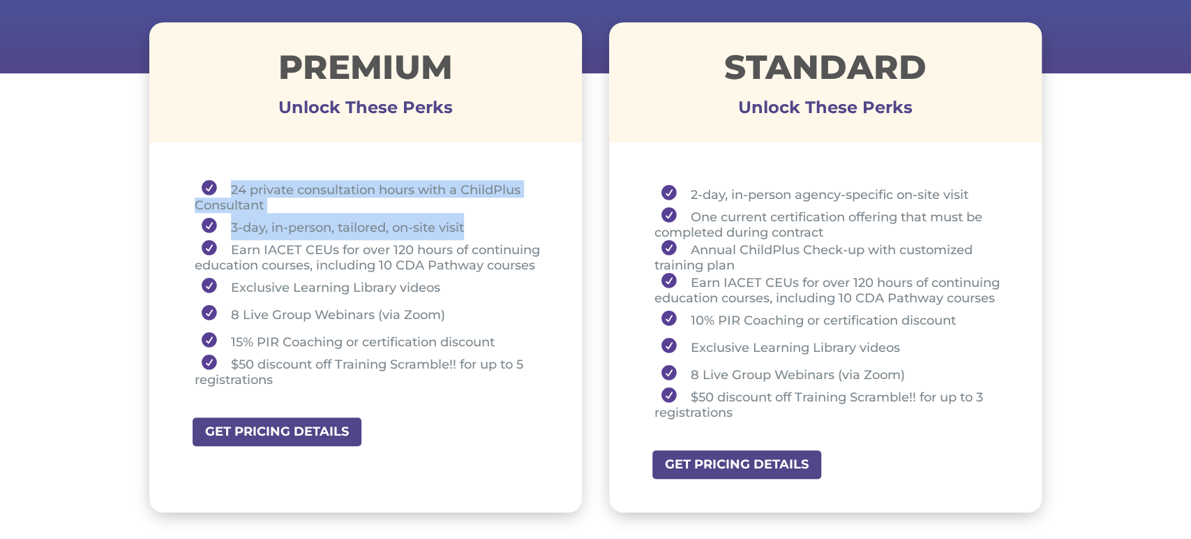
scroll to position [511, 0]
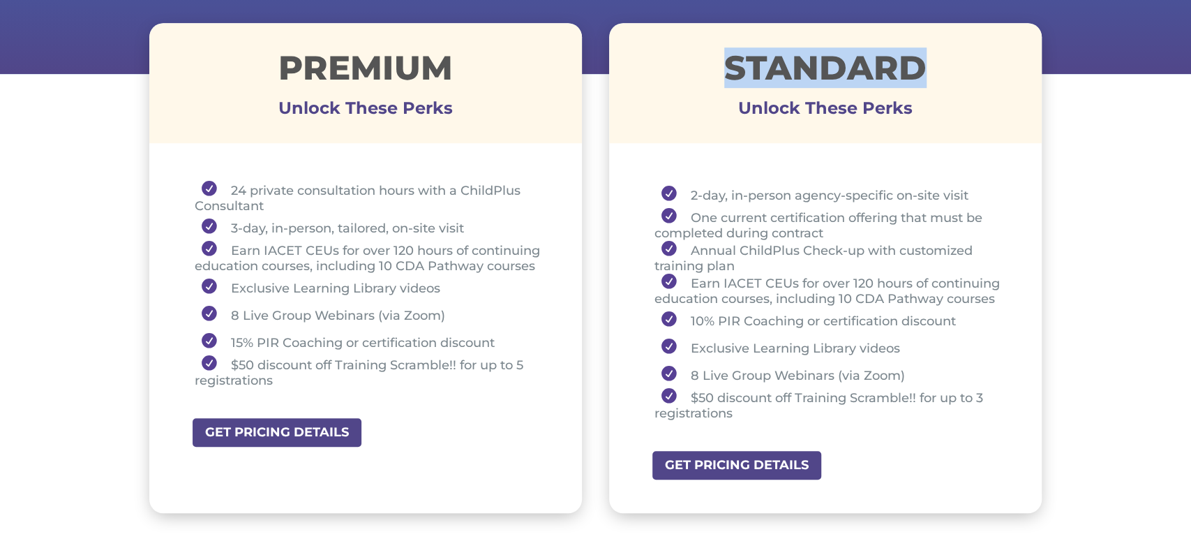
drag, startPoint x: 707, startPoint y: 68, endPoint x: 939, endPoint y: 63, distance: 232.4
click at [939, 63] on h1 "STANDARD" at bounding box center [825, 71] width 433 height 40
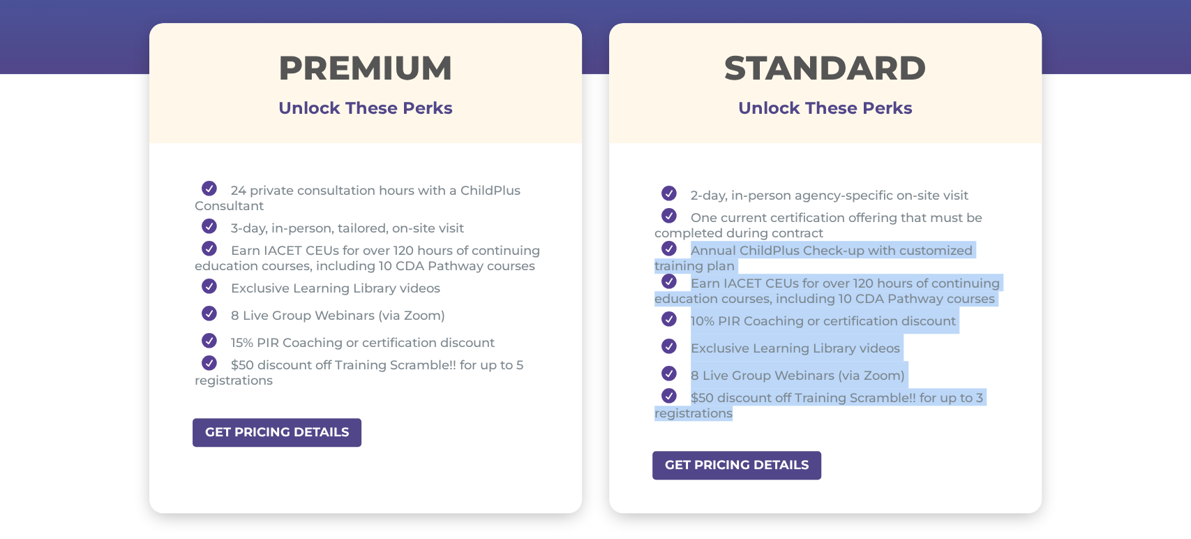
drag, startPoint x: 679, startPoint y: 244, endPoint x: 779, endPoint y: 412, distance: 194.9
click at [779, 412] on ul "2-day, in-person agency-specific on-site visit One current certification offeri…" at bounding box center [826, 307] width 364 height 253
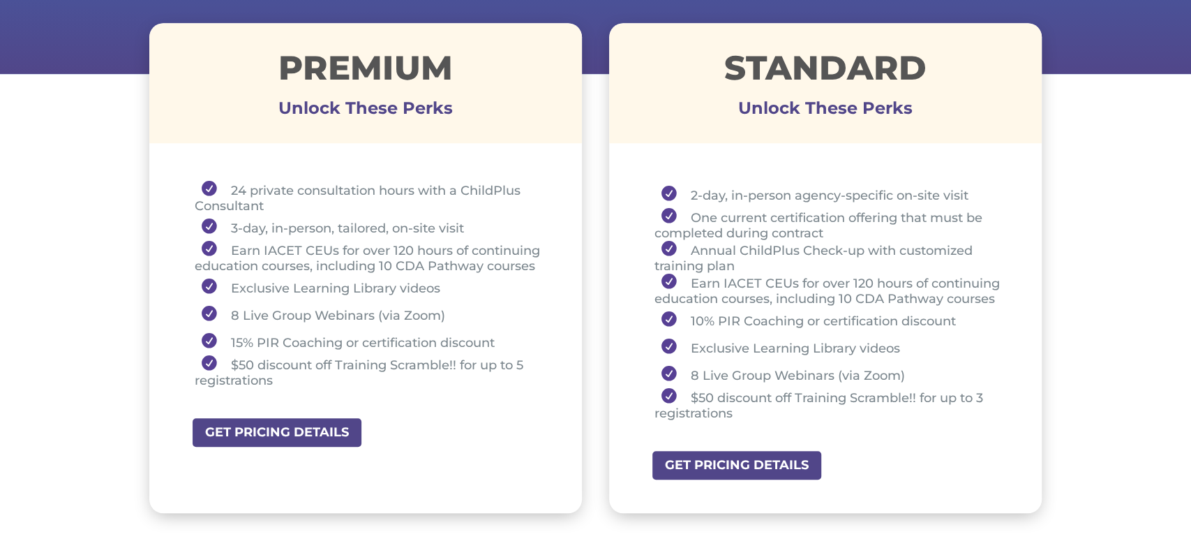
click at [707, 213] on li "One current certification offering that must be completed during contract" at bounding box center [831, 224] width 353 height 33
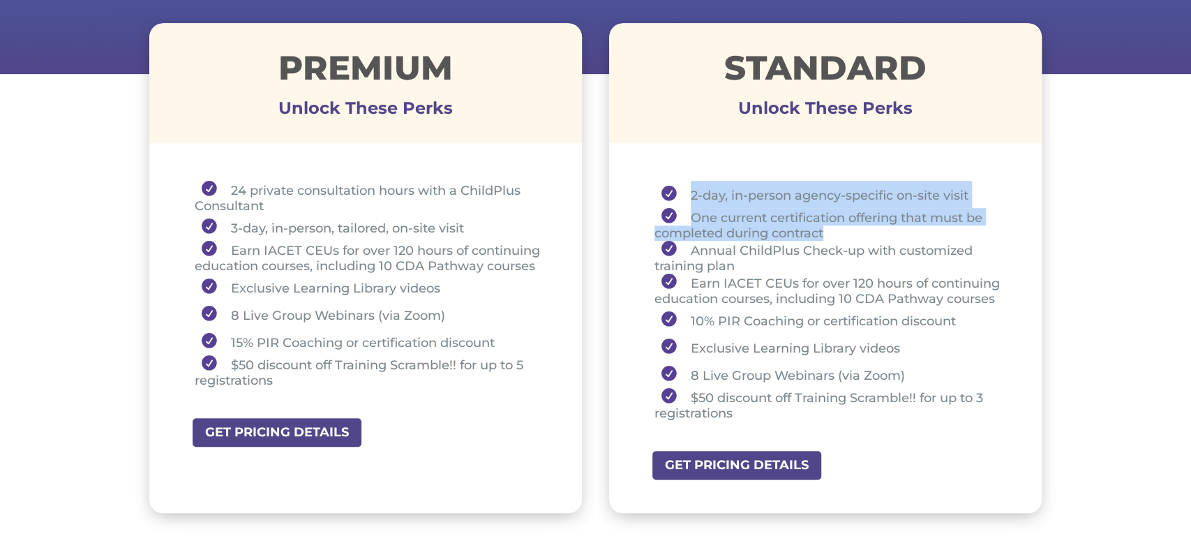
drag, startPoint x: 675, startPoint y: 181, endPoint x: 844, endPoint y: 234, distance: 176.1
click at [844, 233] on ul "2-day, in-person agency-specific on-site visit One current certification offeri…" at bounding box center [826, 307] width 364 height 253
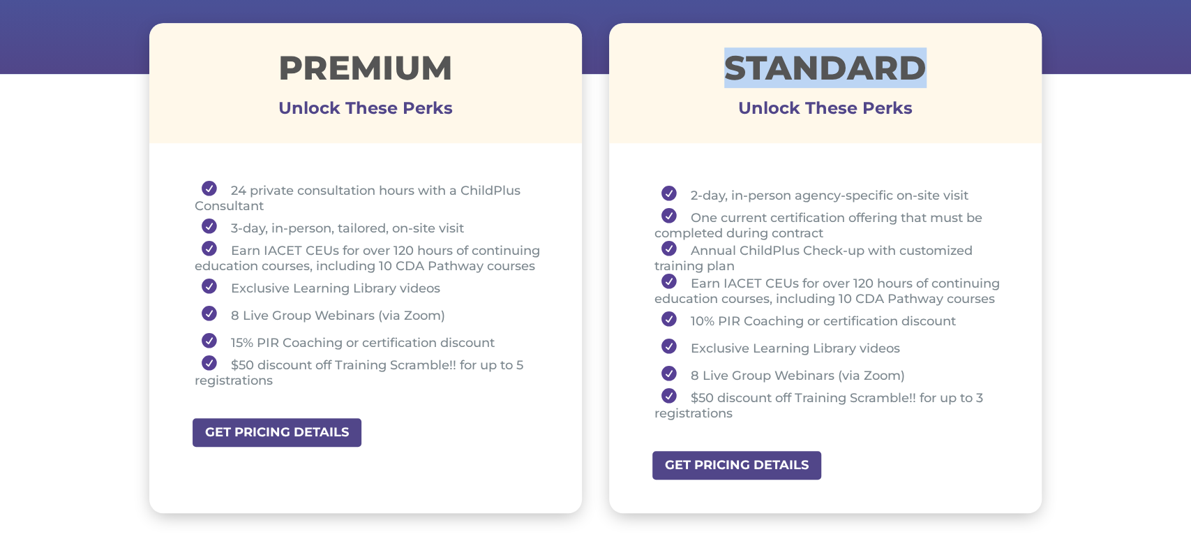
drag, startPoint x: 927, startPoint y: 70, endPoint x: 729, endPoint y: 70, distance: 197.5
click at [730, 70] on h1 "STANDARD" at bounding box center [825, 71] width 433 height 40
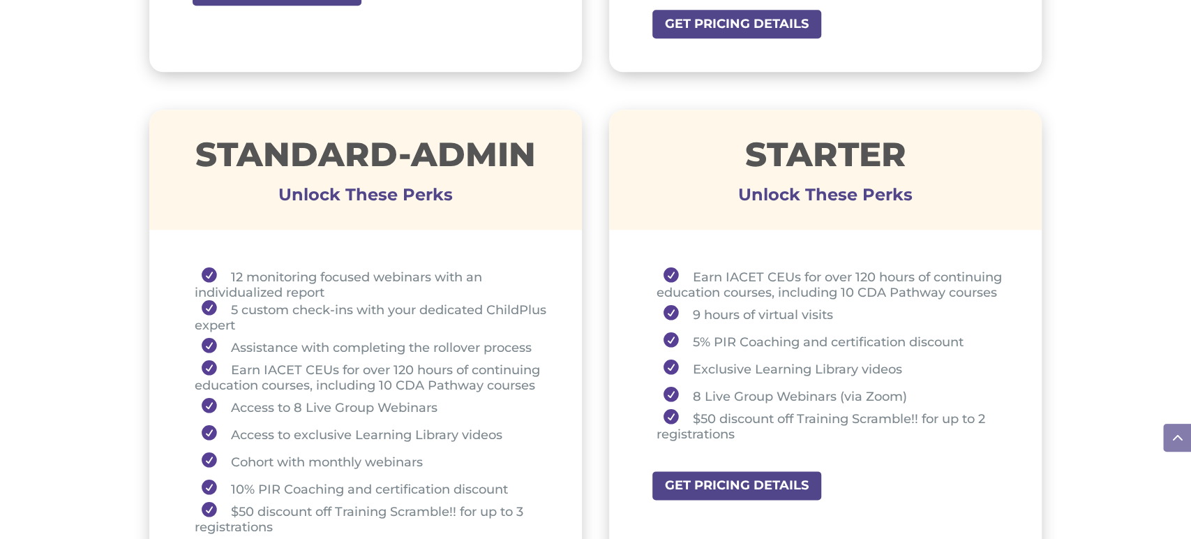
scroll to position [952, 0]
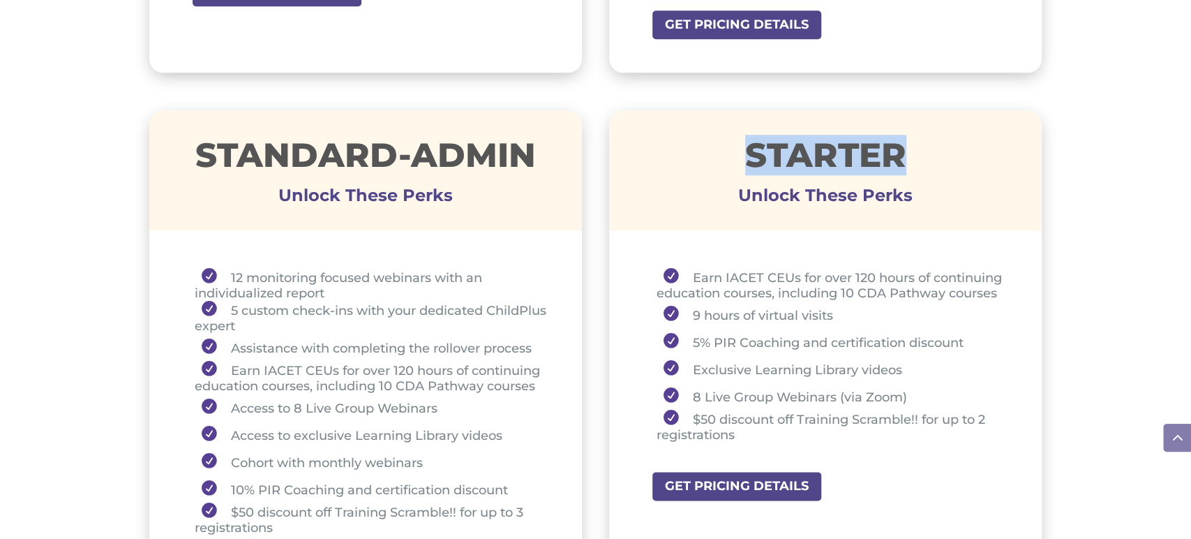
drag, startPoint x: 745, startPoint y: 149, endPoint x: 927, endPoint y: 127, distance: 183.4
click at [927, 127] on div "STARTER Unlock These Perks" at bounding box center [825, 170] width 433 height 120
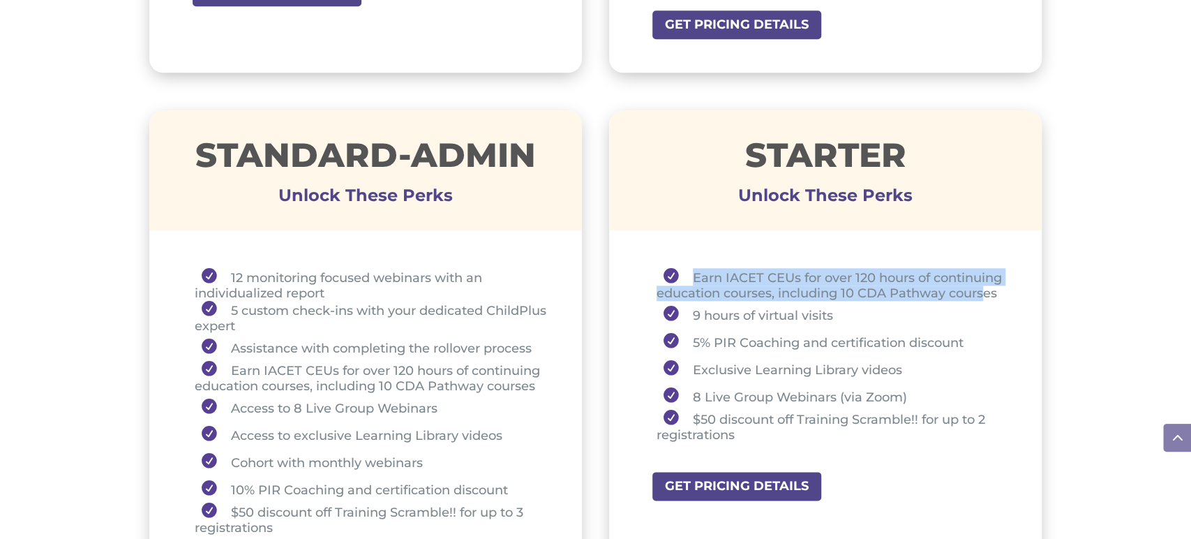
drag, startPoint x: 694, startPoint y: 275, endPoint x: 983, endPoint y: 285, distance: 289.7
click at [990, 283] on li "Earn IACET CEUs for over 120 hours of continuing education courses, including 1…" at bounding box center [832, 284] width 351 height 33
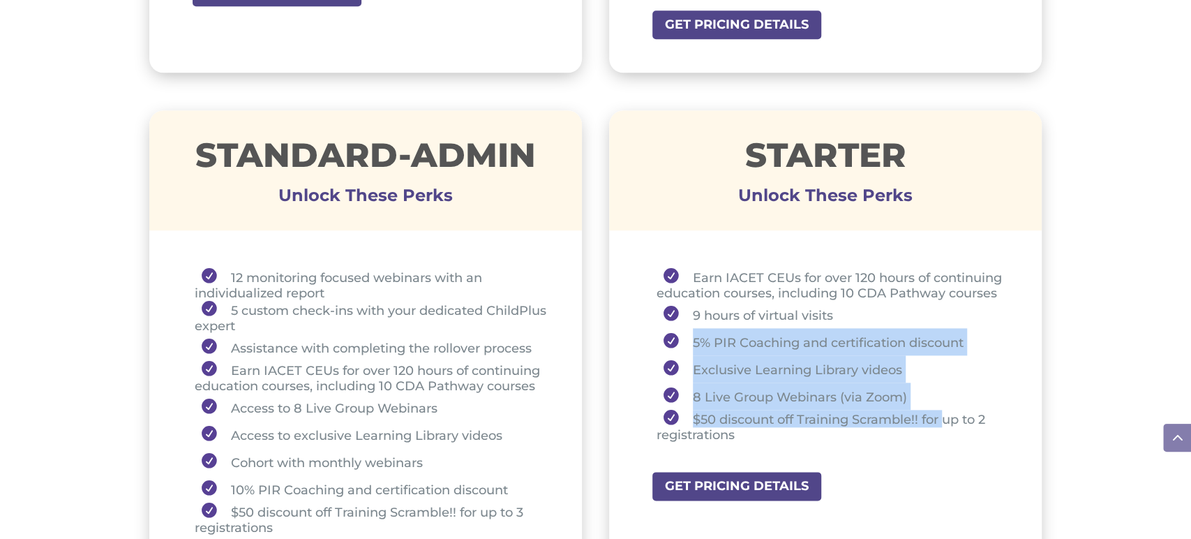
drag, startPoint x: 694, startPoint y: 338, endPoint x: 945, endPoint y: 417, distance: 262.8
click at [945, 417] on ul "Earn IACET CEUs for over 120 hours of continuing education courses, including 1…" at bounding box center [826, 361] width 364 height 187
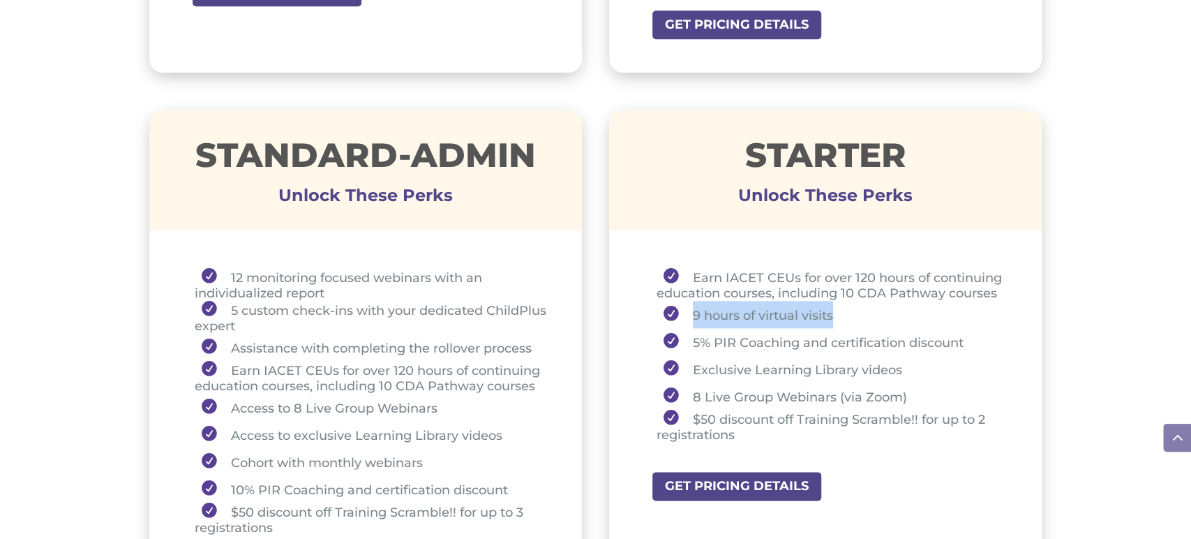
drag, startPoint x: 685, startPoint y: 313, endPoint x: 837, endPoint y: 315, distance: 152.1
click at [837, 315] on li "9 hours of virtual visits" at bounding box center [832, 314] width 351 height 27
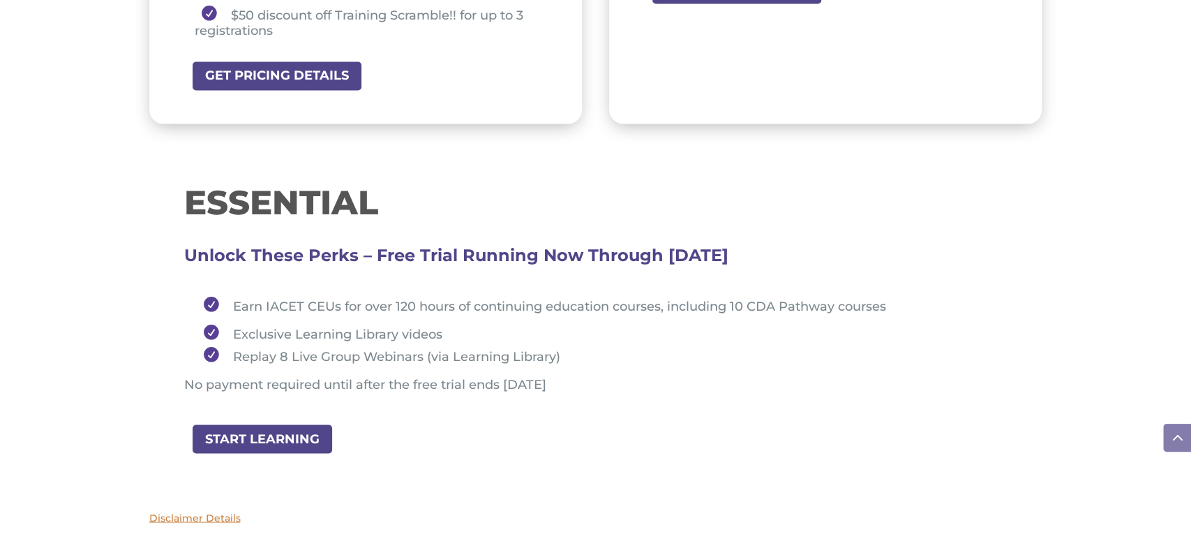
scroll to position [1449, 0]
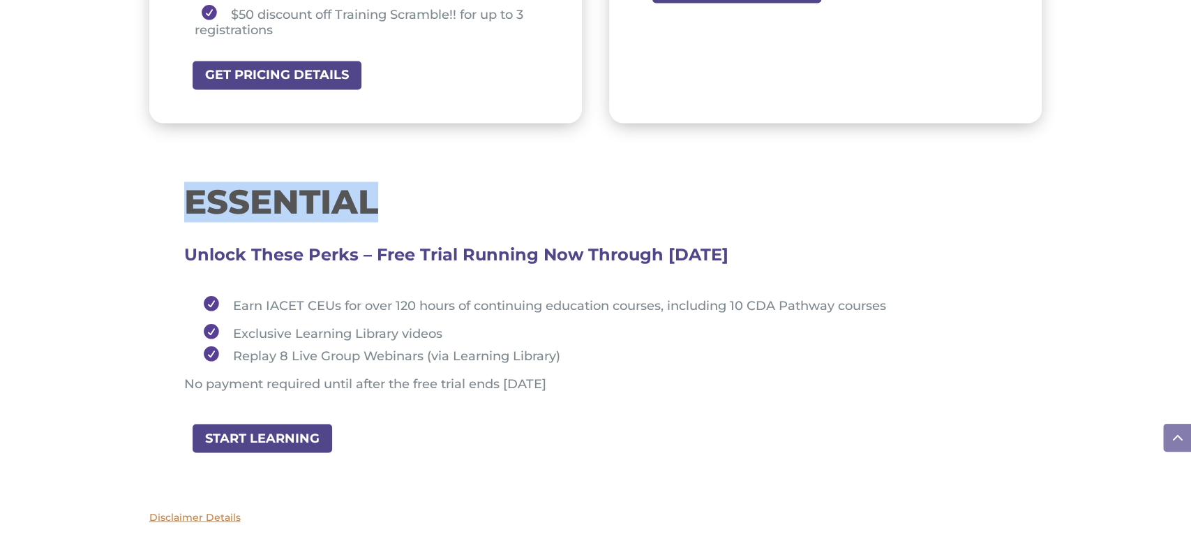
drag, startPoint x: 183, startPoint y: 194, endPoint x: 436, endPoint y: 216, distance: 254.3
click at [426, 203] on div "ESSENTIAL Unlock These Perks – Free Trial Running Now Through August 31, 2025 E…" at bounding box center [595, 290] width 893 height 261
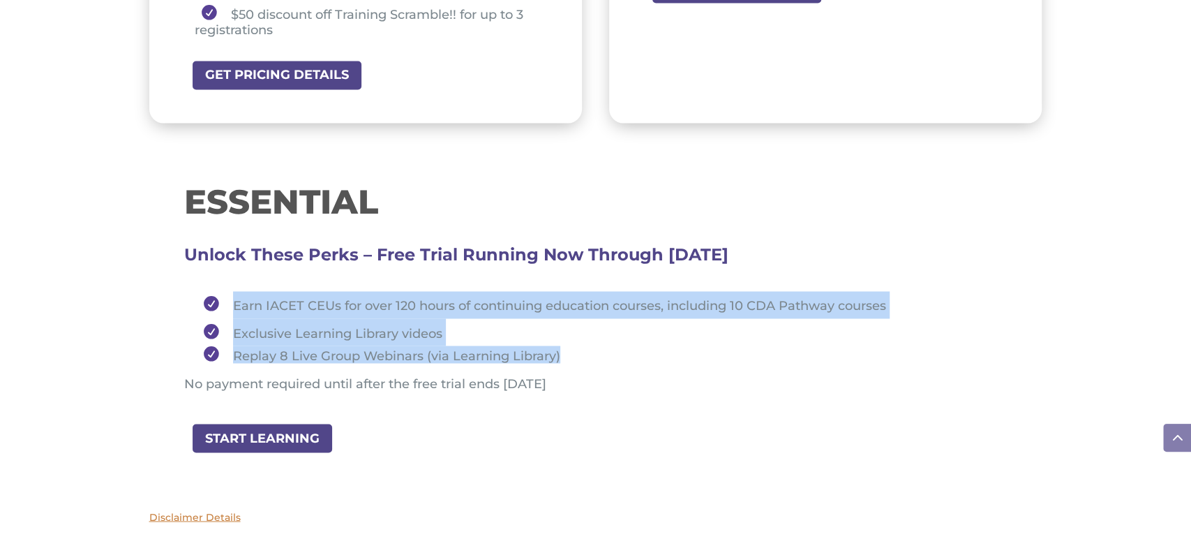
drag, startPoint x: 198, startPoint y: 285, endPoint x: 608, endPoint y: 345, distance: 414.7
click at [608, 345] on div "ESSENTIAL Unlock These Perks – Free Trial Running Now Through August 31, 2025 E…" at bounding box center [595, 294] width 823 height 219
click at [598, 331] on li "Exclusive Learning Library videos" at bounding box center [602, 331] width 811 height 27
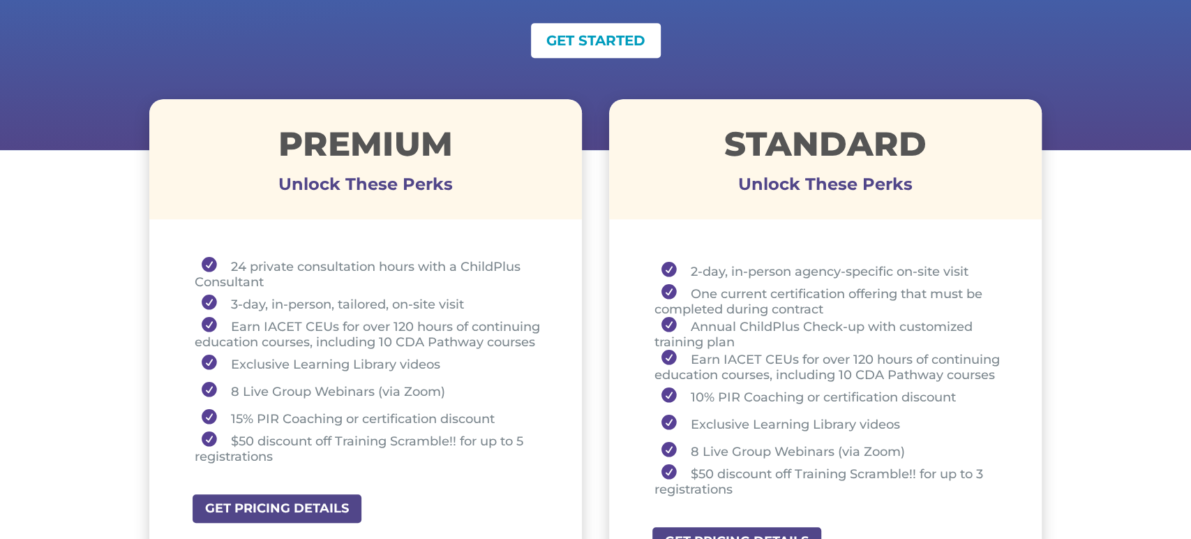
scroll to position [436, 0]
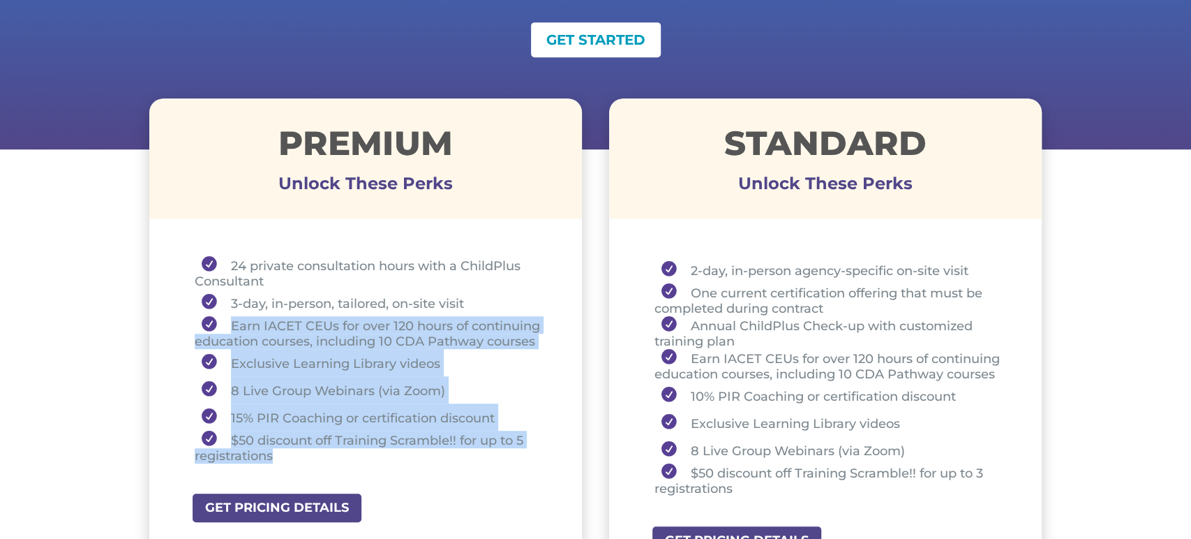
drag, startPoint x: 224, startPoint y: 322, endPoint x: 352, endPoint y: 455, distance: 184.6
click at [352, 455] on ul "24 private consultation hours with a ChildPlus Consultant 3-day, in-person, tai…" at bounding box center [366, 366] width 364 height 220
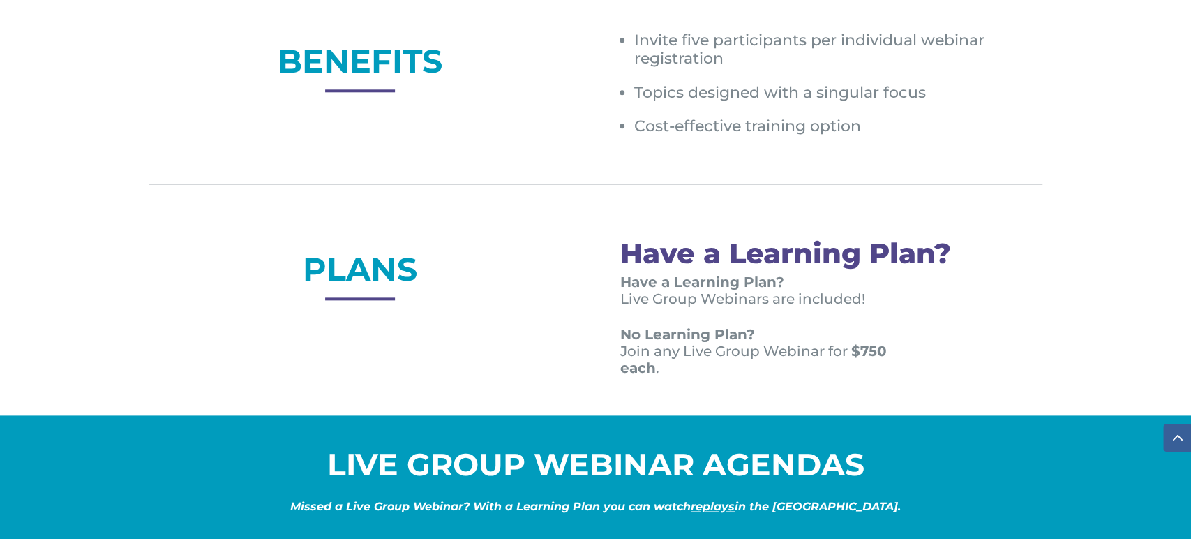
scroll to position [995, 0]
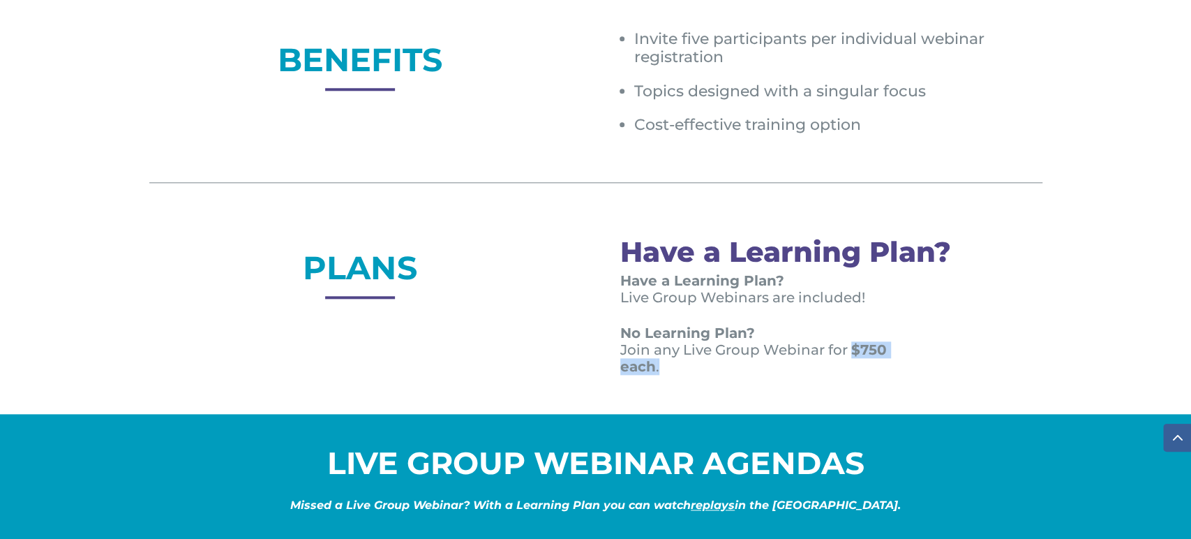
drag, startPoint x: 850, startPoint y: 345, endPoint x: 849, endPoint y: 372, distance: 27.2
click at [849, 372] on p "No Learning Plan? Join any Live Group Webinar for $750 each ." at bounding box center [772, 349] width 304 height 50
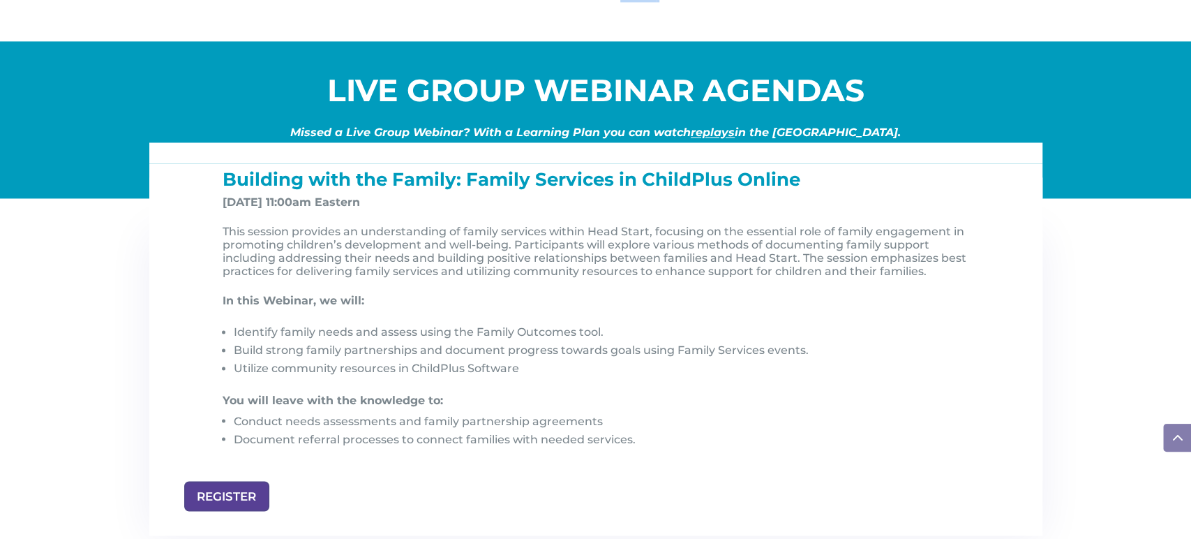
scroll to position [1368, 0]
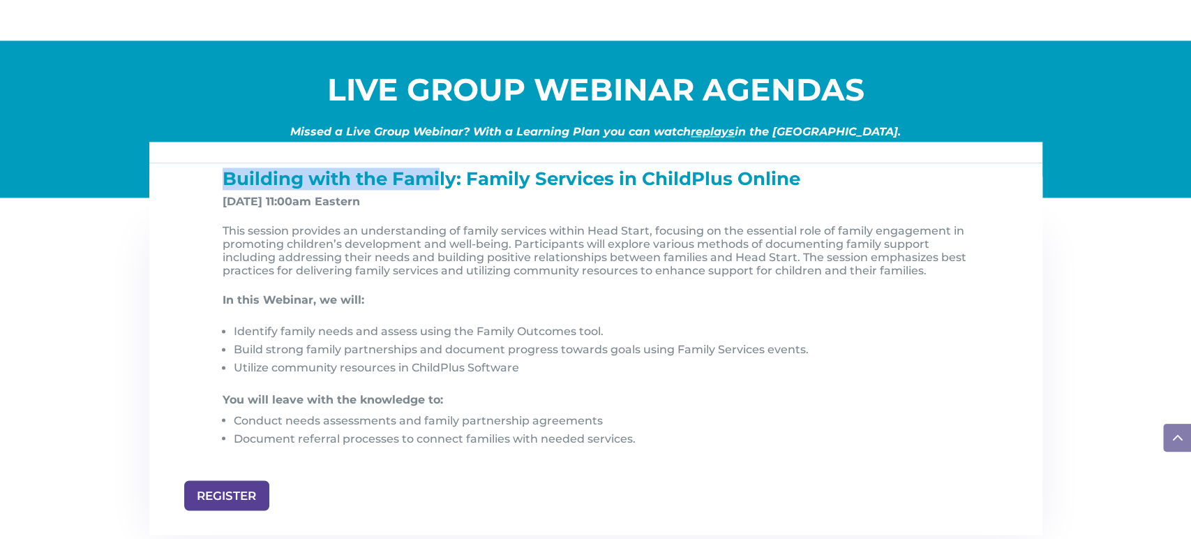
drag, startPoint x: 221, startPoint y: 177, endPoint x: 441, endPoint y: 177, distance: 219.8
click at [441, 177] on div "Building with the Family: Family Services in ChildPlus Online [DATE] 11:00am Ea…" at bounding box center [596, 325] width 768 height 310
drag, startPoint x: 223, startPoint y: 200, endPoint x: 413, endPoint y: 198, distance: 189.8
click at [412, 198] on p "[DATE] 11:00am Eastern" at bounding box center [601, 207] width 757 height 24
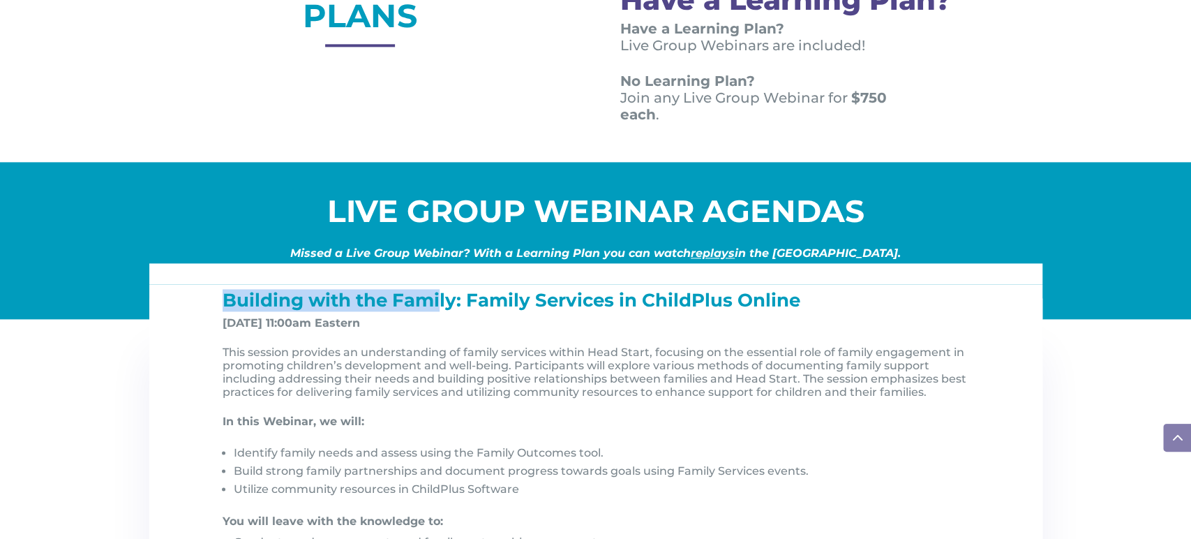
scroll to position [1246, 0]
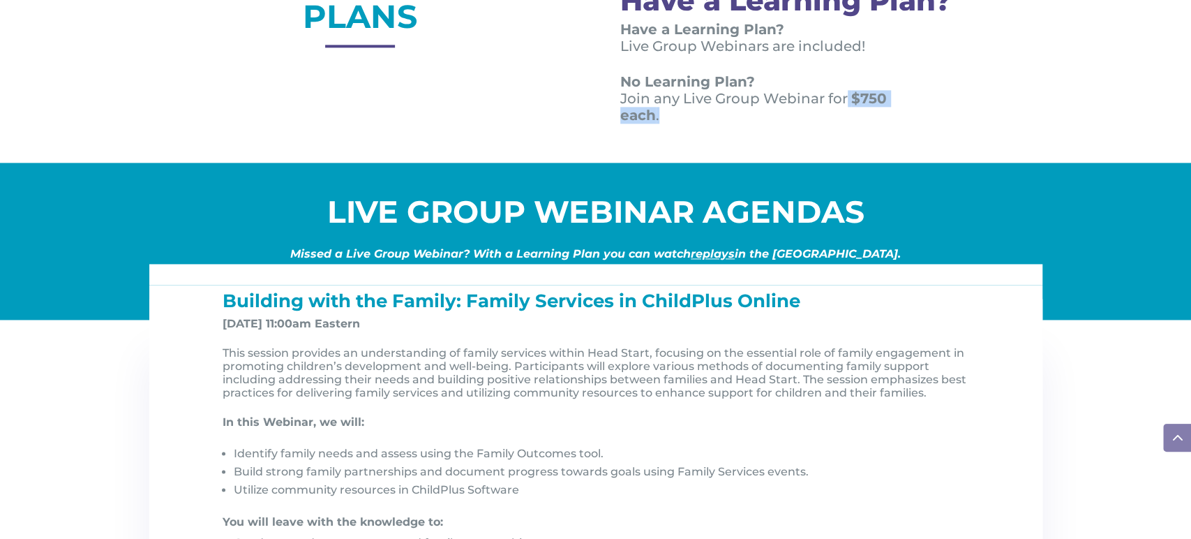
drag, startPoint x: 846, startPoint y: 90, endPoint x: 853, endPoint y: 119, distance: 30.1
click at [853, 119] on p "No Learning Plan? Join any Live Group Webinar for $750 each ." at bounding box center [772, 98] width 304 height 50
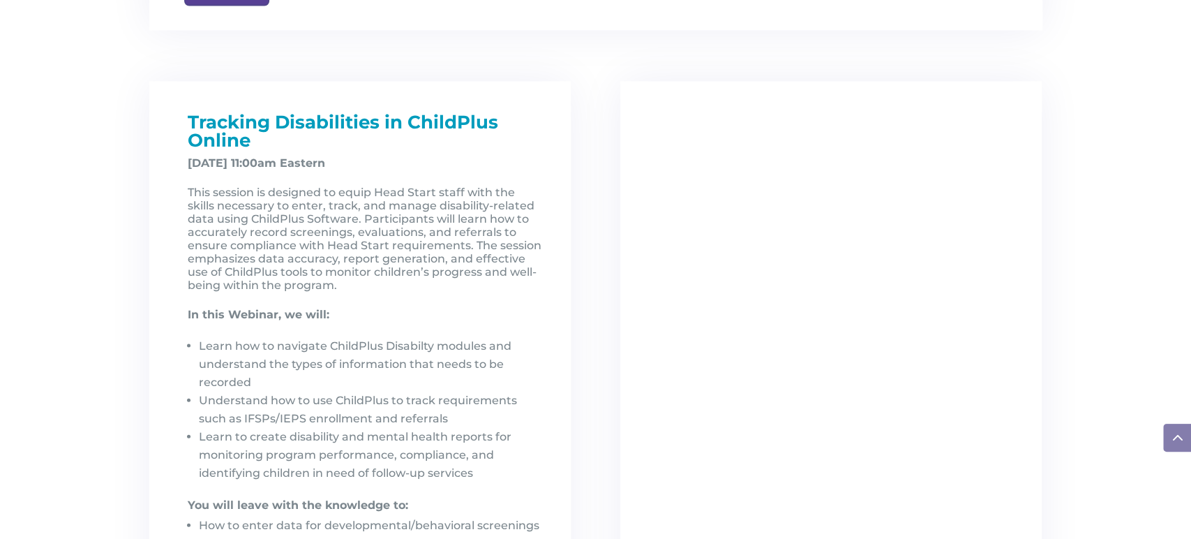
scroll to position [1876, 0]
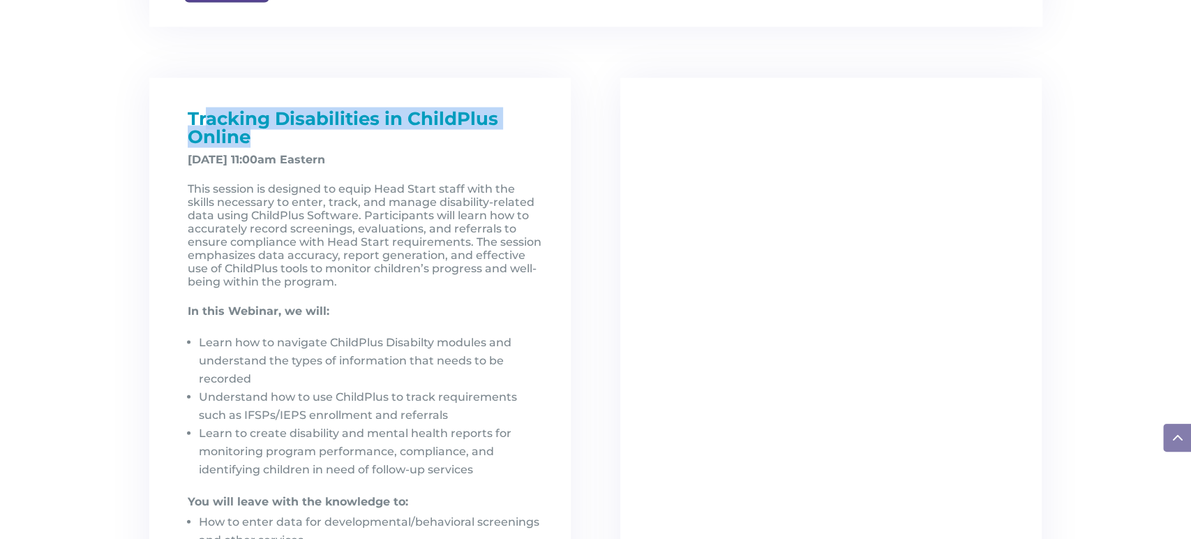
drag, startPoint x: 206, startPoint y: 126, endPoint x: 280, endPoint y: 151, distance: 77.9
click at [279, 147] on h1 "Tracking Disabilities in ChildPlus Online" at bounding box center [366, 131] width 356 height 43
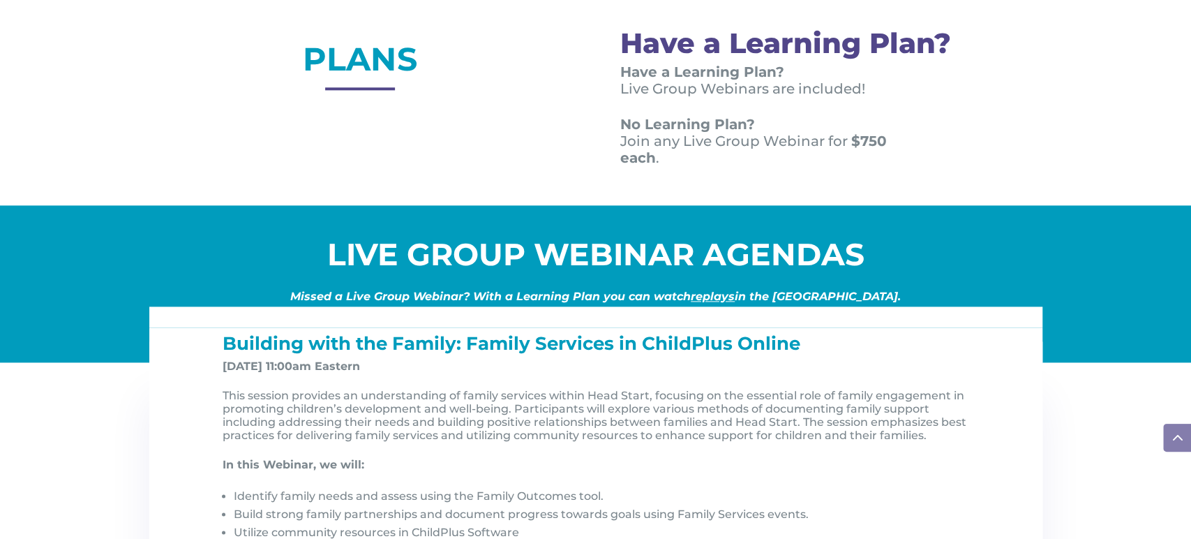
scroll to position [1202, 0]
